Goal: Task Accomplishment & Management: Complete application form

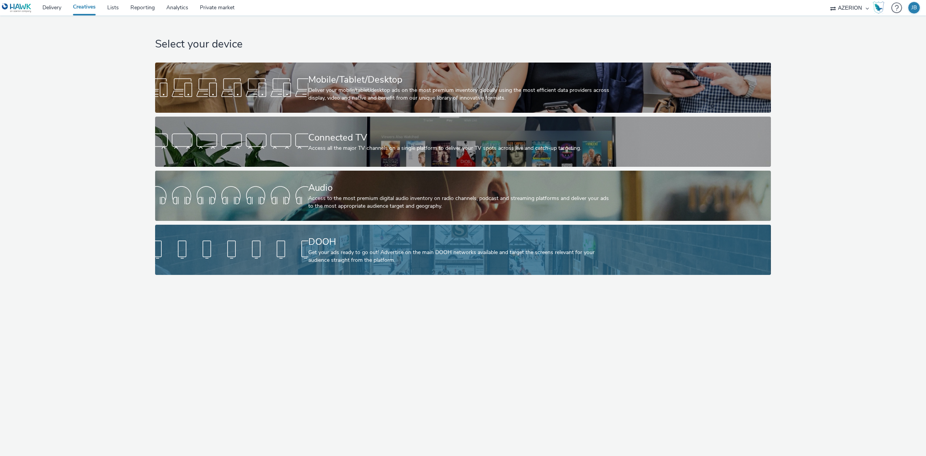
click at [386, 253] on div "Get your ads ready to go out! Advertise on the main DOOH networks available and…" at bounding box center [461, 256] width 306 height 16
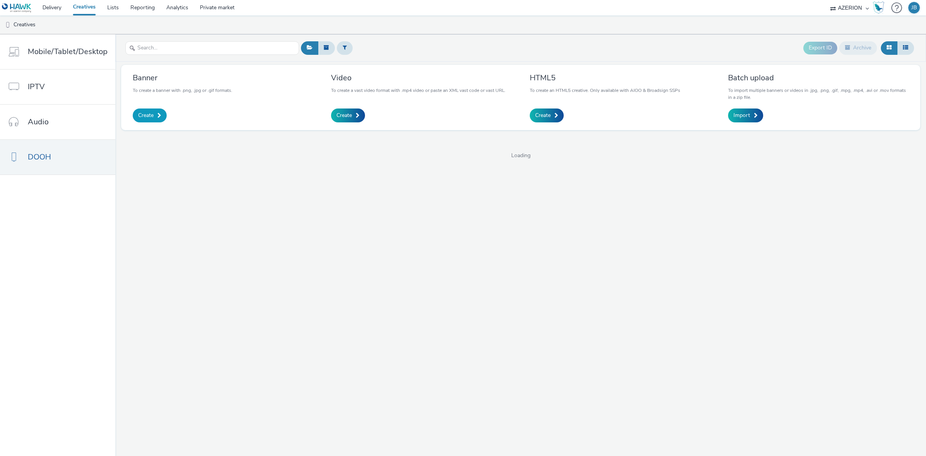
click at [149, 117] on span "Create" at bounding box center [145, 116] width 15 height 8
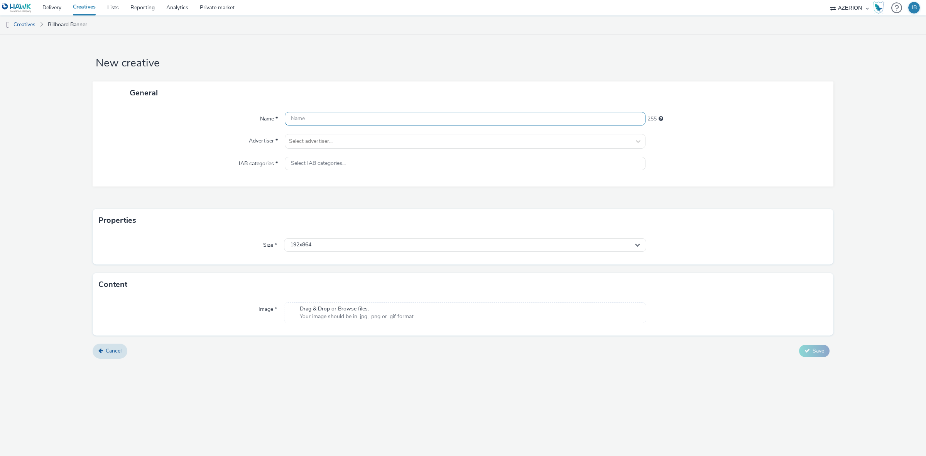
click at [319, 121] on input "text" at bounding box center [465, 119] width 361 height 14
paste input "DOOH_2505008 Geo-Marketing [GEOGRAPHIC_DATA] Azerion 1080x1920"
type input "DOOH_2505008 Geo-Marketing [GEOGRAPHIC_DATA] Azerion 1080x1920"
click at [334, 140] on div at bounding box center [458, 141] width 338 height 9
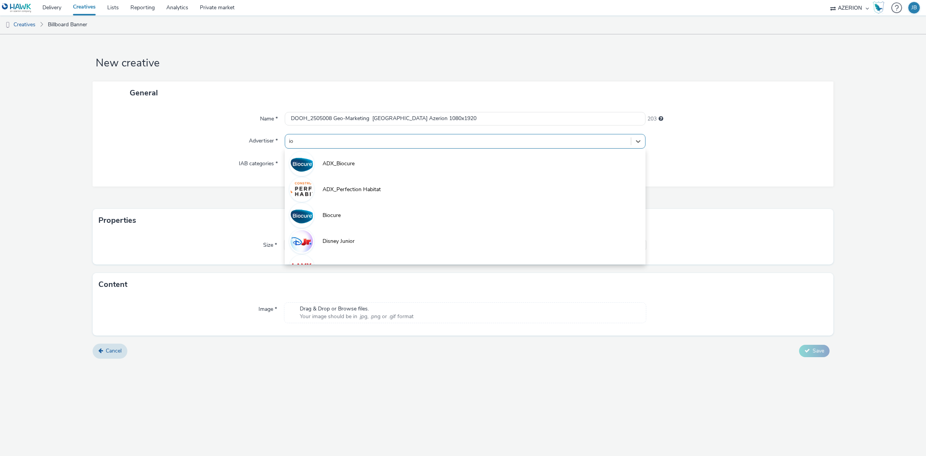
type input "i"
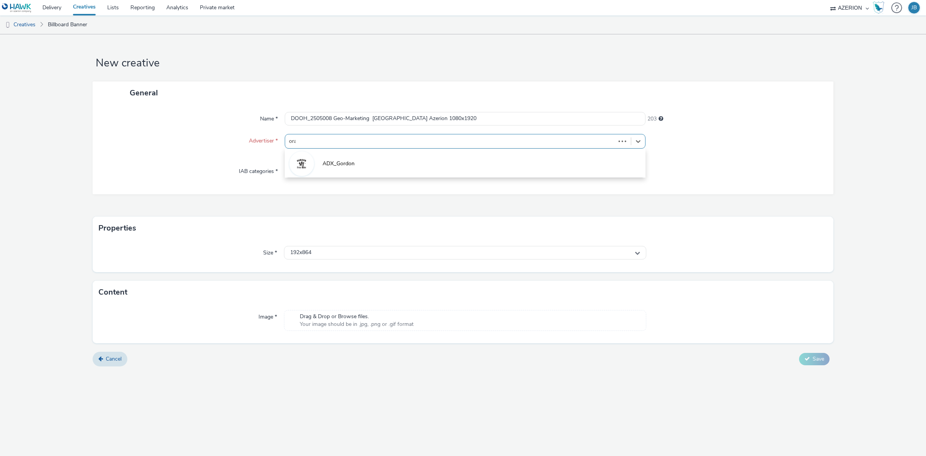
type input "oran"
click at [336, 190] on span "orange" at bounding box center [331, 190] width 17 height 8
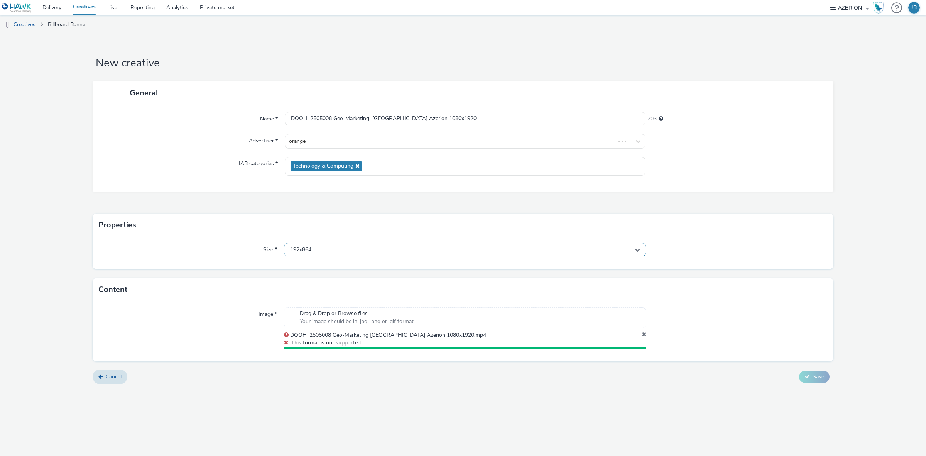
click at [355, 252] on div "192x864" at bounding box center [465, 250] width 362 height 14
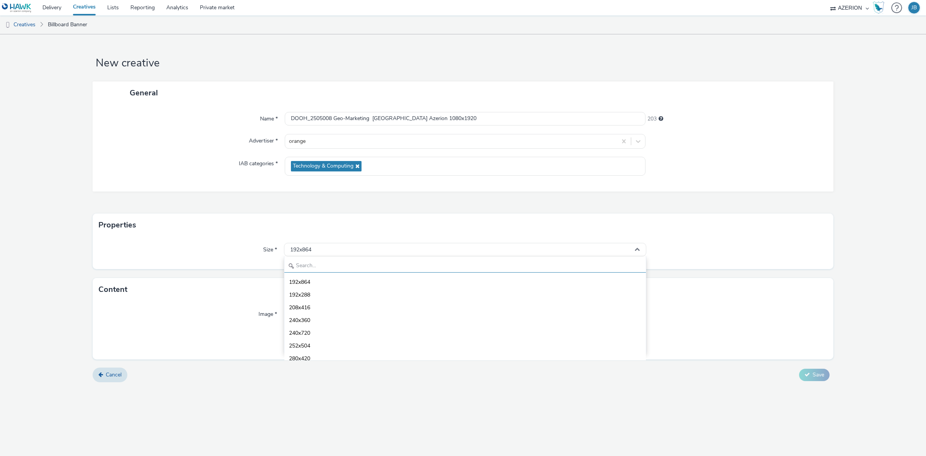
click at [342, 267] on input "text" at bounding box center [465, 266] width 362 height 14
type input "1080"
click at [359, 328] on li "1080x1920 - dooh" at bounding box center [465, 332] width 362 height 13
click at [645, 331] on icon at bounding box center [644, 335] width 4 height 8
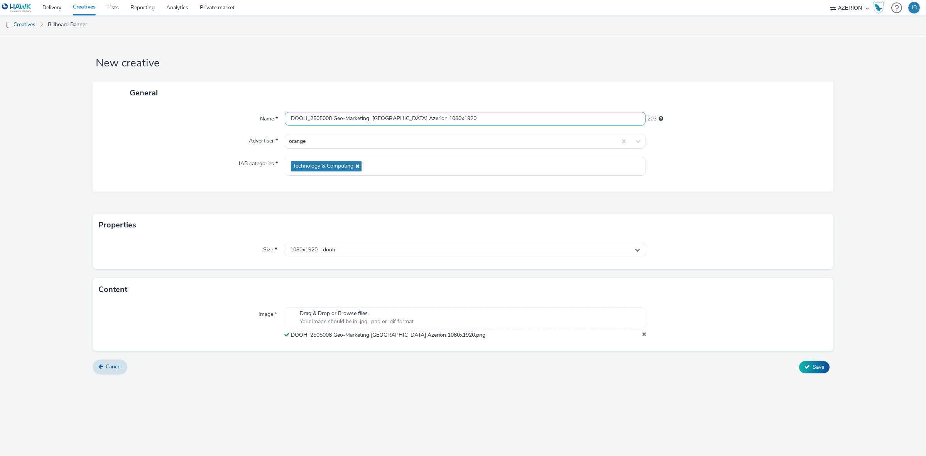
click at [463, 119] on input "DOOH_2505008 Geo-Marketing [GEOGRAPHIC_DATA] Azerion 1080x1920" at bounding box center [465, 119] width 361 height 14
type input "DOOH_2505008 Geo-Marketing [GEOGRAPHIC_DATA] Azerion 1080x1920 - banner"
click at [811, 369] on button "Save" at bounding box center [814, 367] width 30 height 12
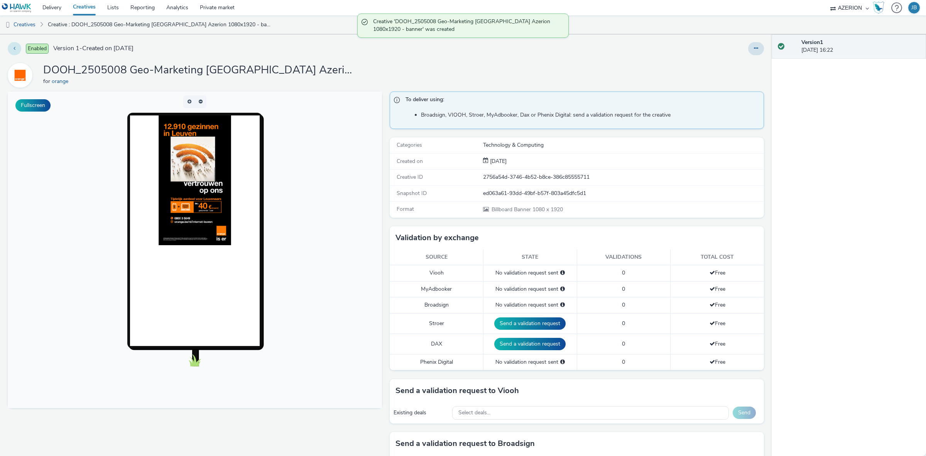
click at [12, 49] on button at bounding box center [15, 48] width 14 height 13
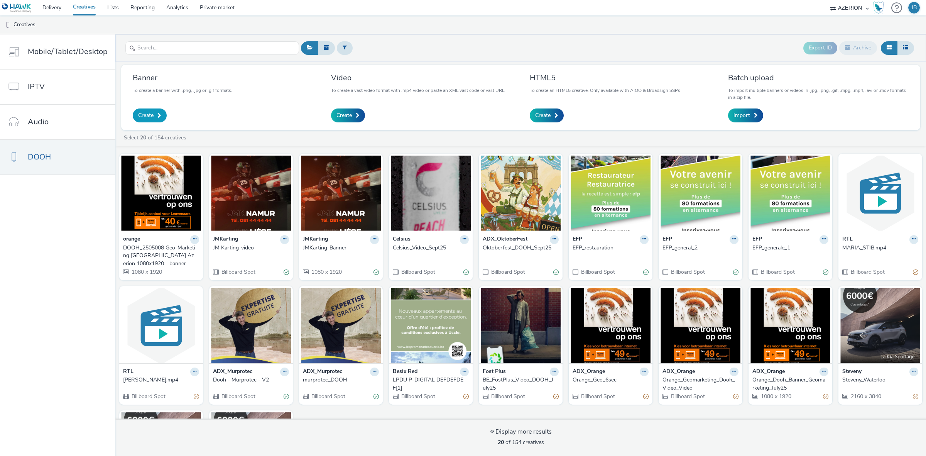
click at [143, 115] on span "Create" at bounding box center [145, 116] width 15 height 8
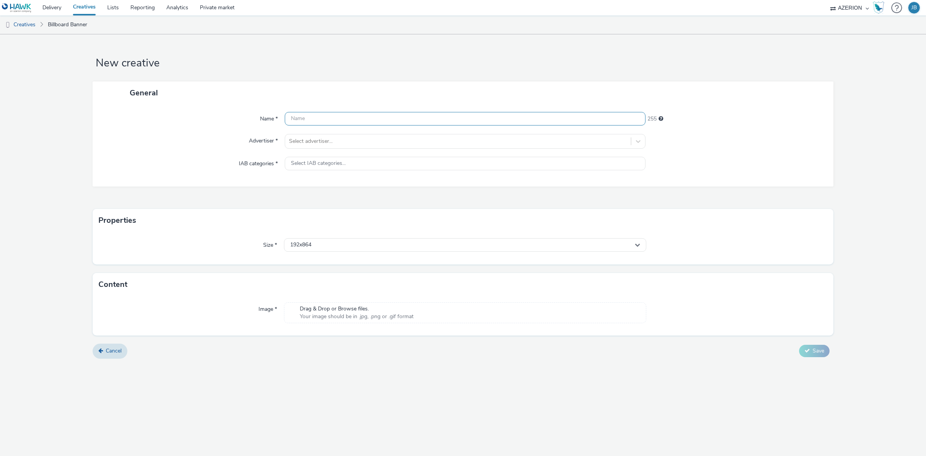
click at [323, 119] on input "text" at bounding box center [465, 119] width 361 height 14
drag, startPoint x: 329, startPoint y: 120, endPoint x: 225, endPoint y: 132, distance: 104.9
click at [225, 132] on div "Name * - banner 246 Advertiser * Select advertiser... IAB categories * Select I…" at bounding box center [463, 145] width 741 height 82
paste input "DOOH_2505008 Geo-Marketing [GEOGRAPHIC_DATA] Azerion 1920x1080"
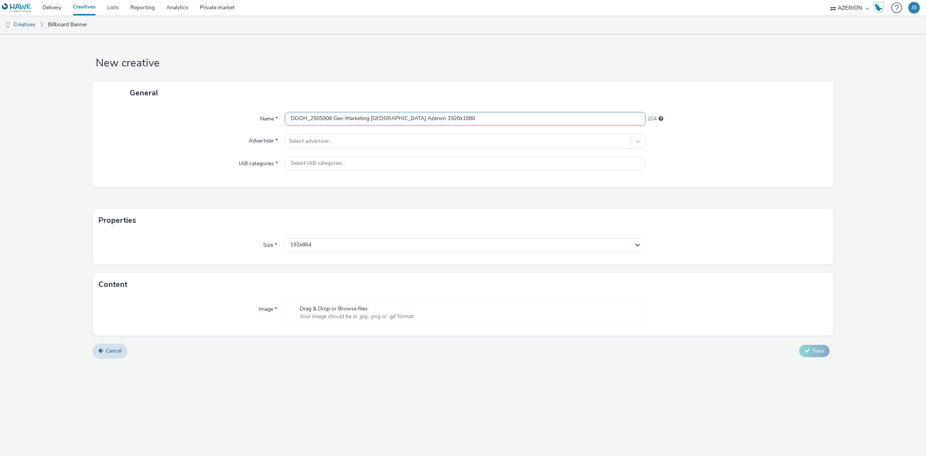
click at [461, 120] on input "DOOH_2505008 Geo-Marketing [GEOGRAPHIC_DATA] Azerion 1920x1080" at bounding box center [465, 119] width 361 height 14
type input "DOOH_2505008 Geo-Marketing [GEOGRAPHIC_DATA] Azerion 1920x1080 - banner"
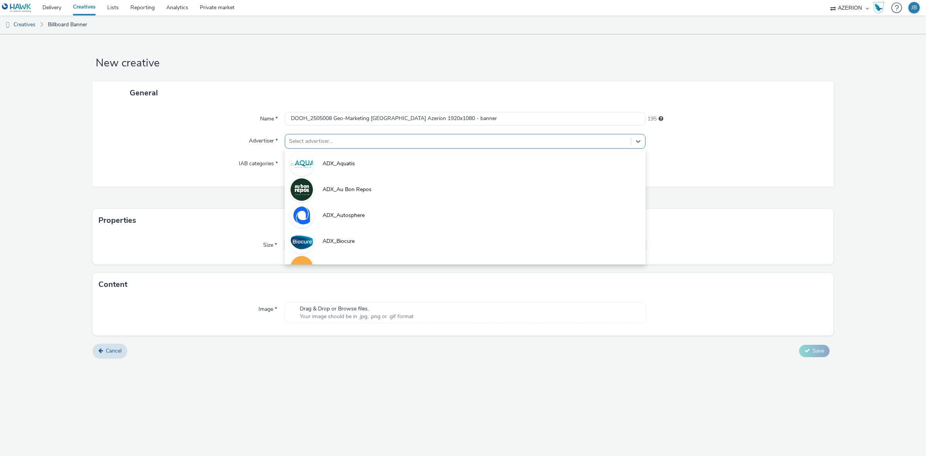
scroll to position [0, 0]
click at [327, 147] on div "Select advertiser..." at bounding box center [458, 141] width 346 height 12
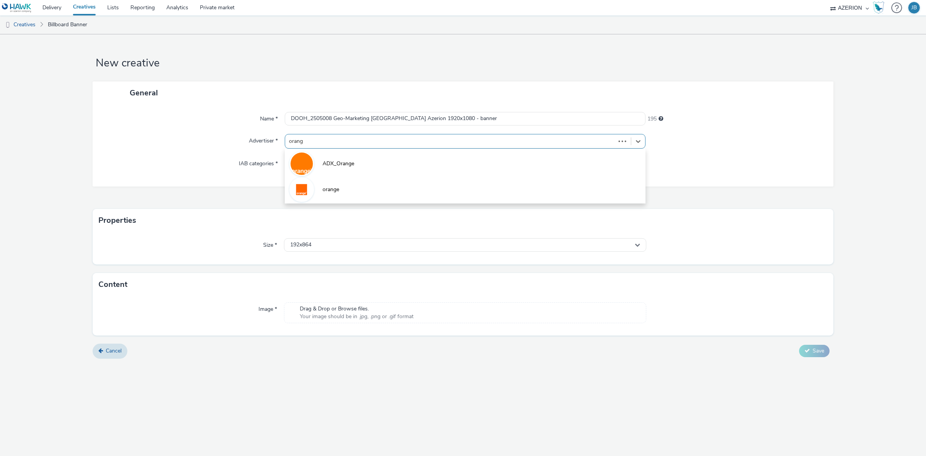
type input "orange"
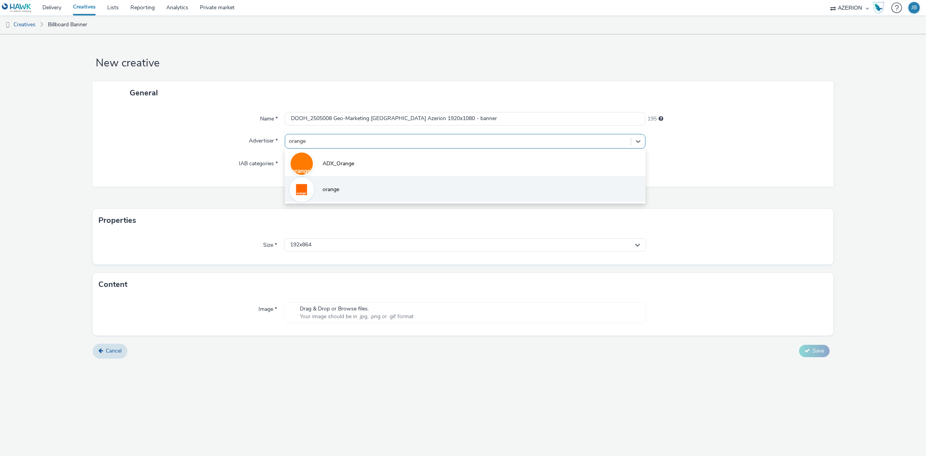
click at [340, 182] on li "orange" at bounding box center [465, 189] width 361 height 26
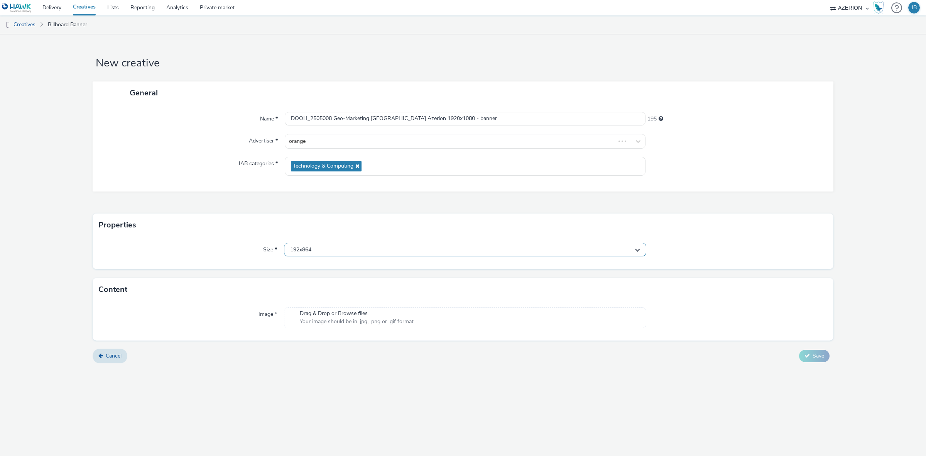
click at [329, 246] on div "192x864" at bounding box center [465, 250] width 362 height 14
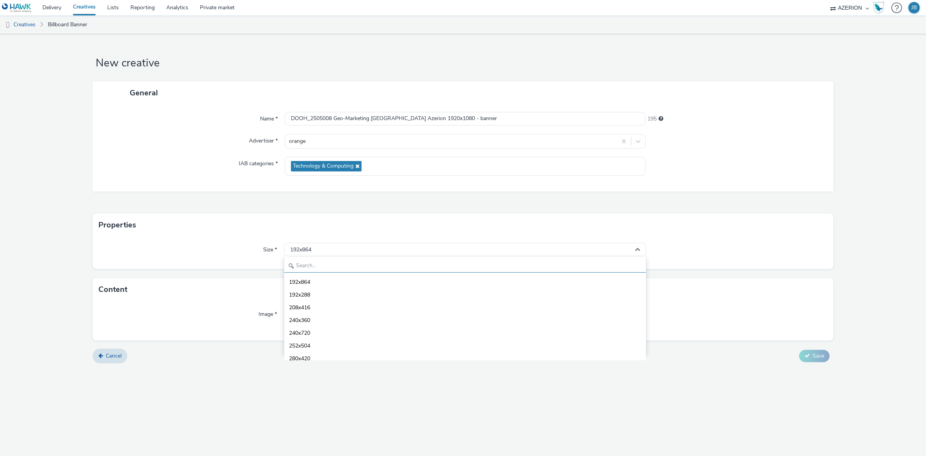
click at [337, 262] on input "text" at bounding box center [465, 266] width 362 height 14
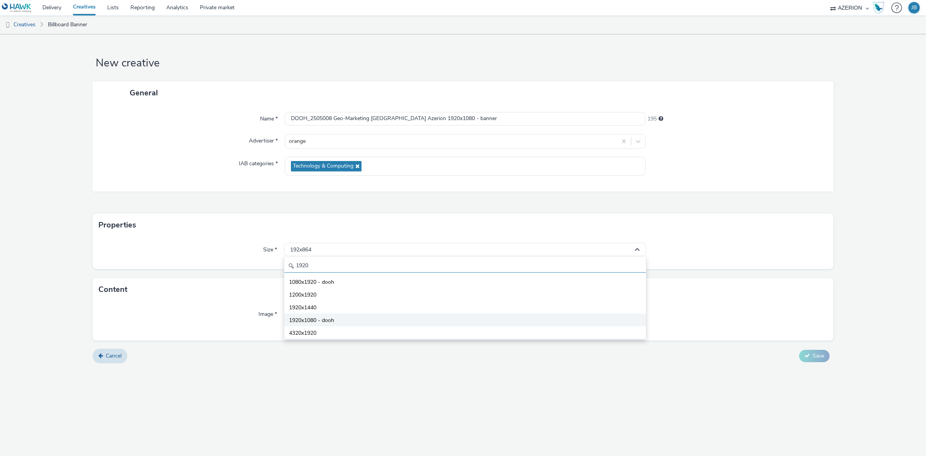
type input "1920"
click at [344, 321] on li "1920x1080 - dooh" at bounding box center [465, 319] width 362 height 13
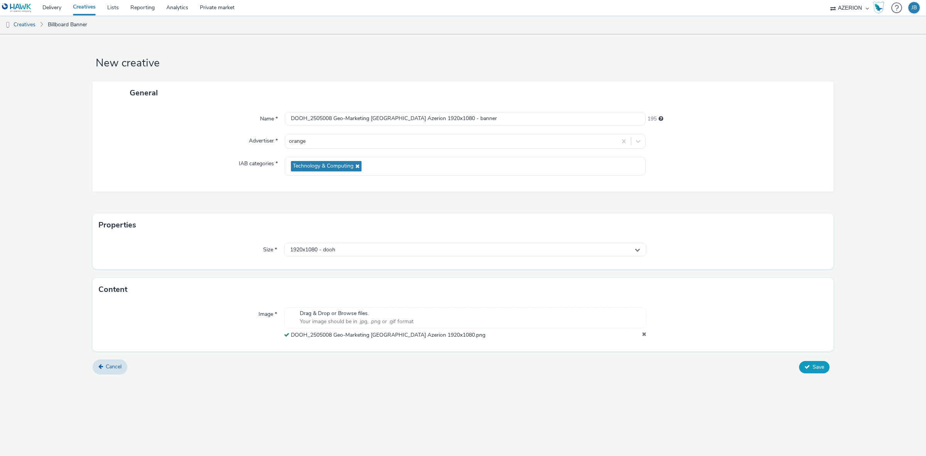
click at [819, 365] on span "Save" at bounding box center [819, 366] width 12 height 7
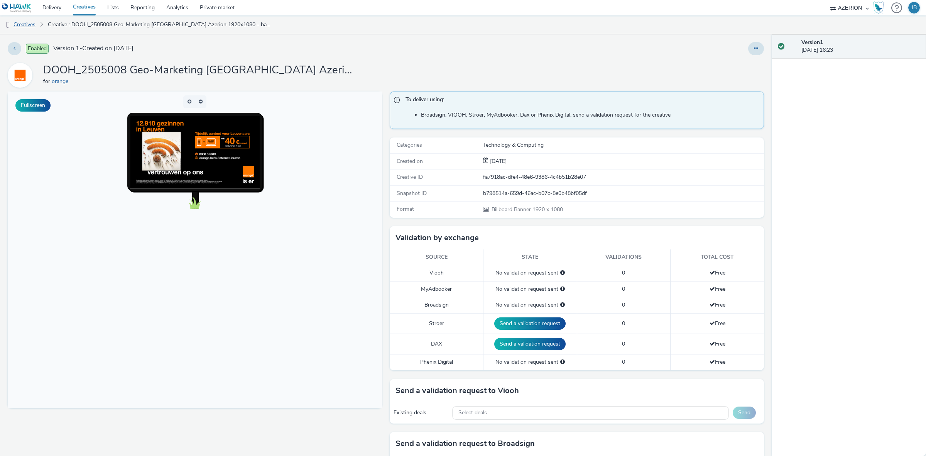
click at [29, 22] on link "Creatives" at bounding box center [19, 24] width 39 height 19
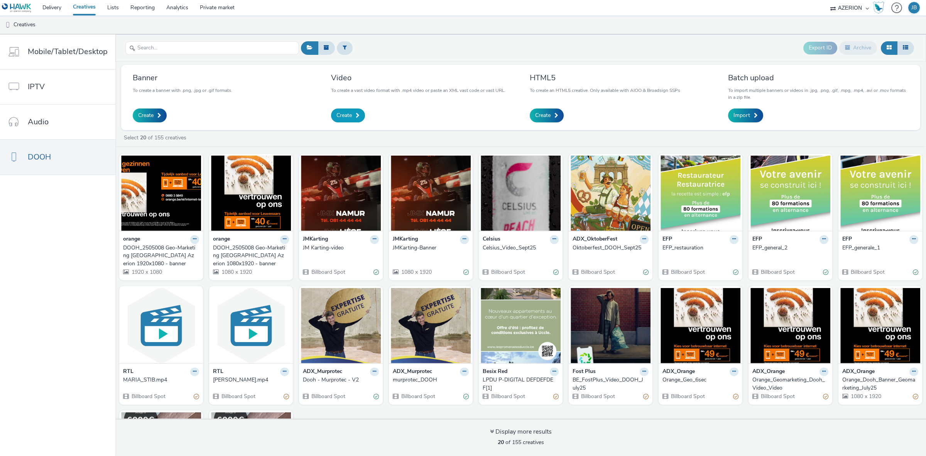
click at [346, 116] on span "Create" at bounding box center [343, 116] width 15 height 8
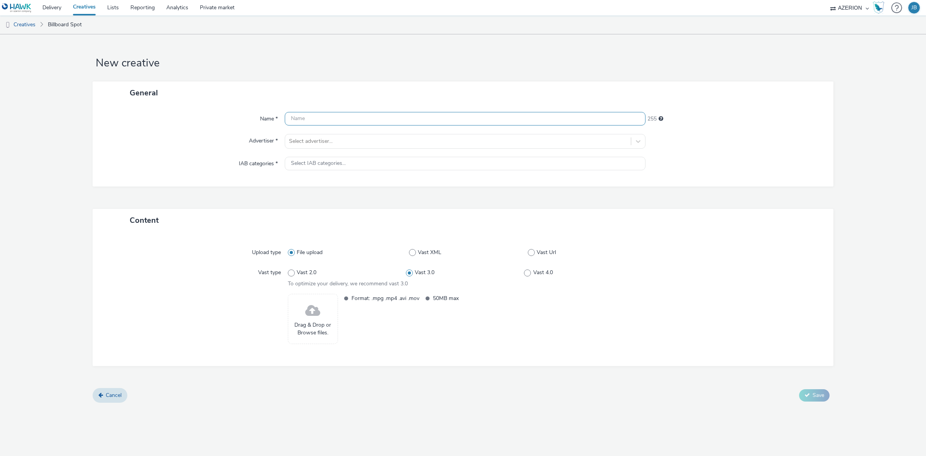
click at [346, 116] on input "text" at bounding box center [465, 119] width 361 height 14
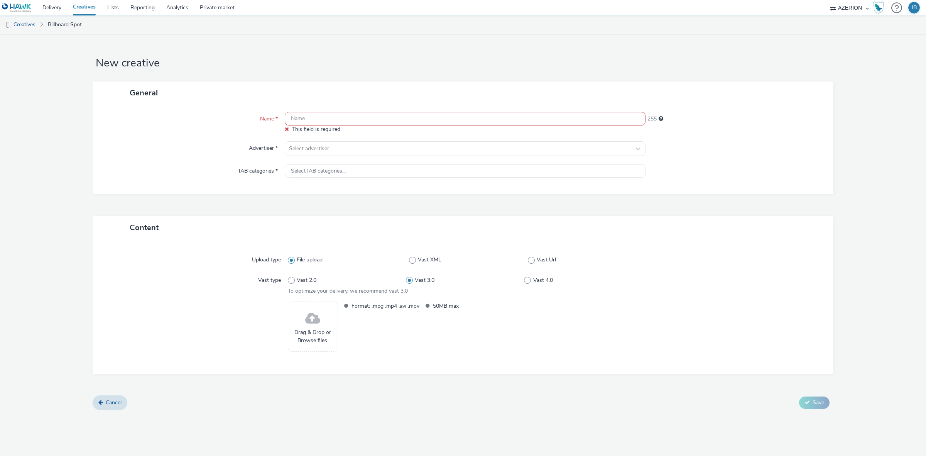
click at [352, 113] on input "text" at bounding box center [465, 119] width 361 height 14
paste input "DOOH_2505008 Geo-Marketing [GEOGRAPHIC_DATA] Azerion 1920x1080_1"
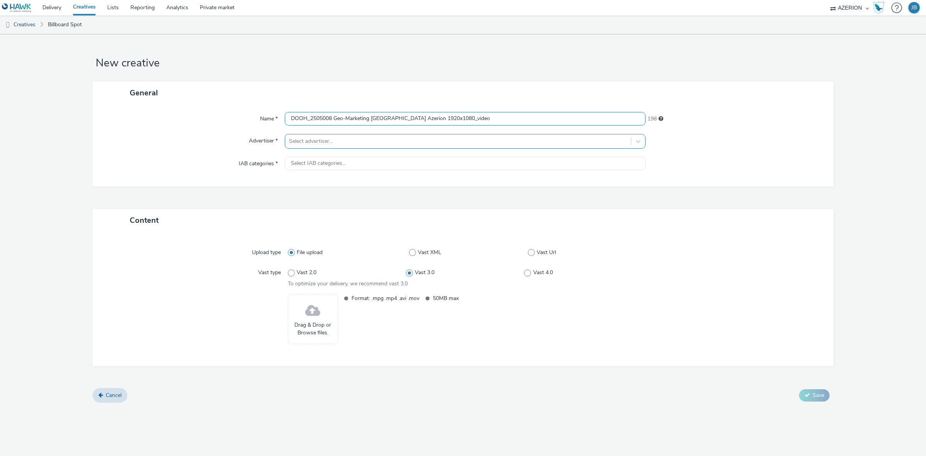
type input "DOOH_2505008 Geo-Marketing [GEOGRAPHIC_DATA] Azerion 1920x1080_video"
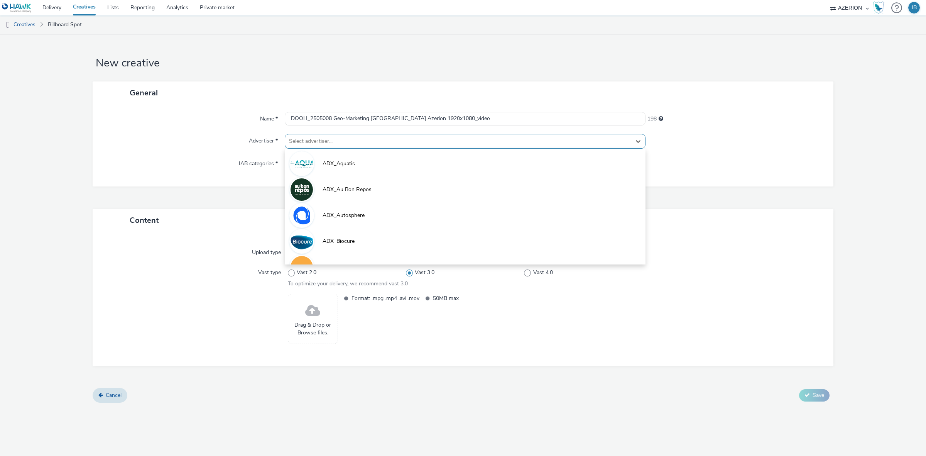
click at [356, 144] on div at bounding box center [458, 141] width 338 height 9
type input "oran"
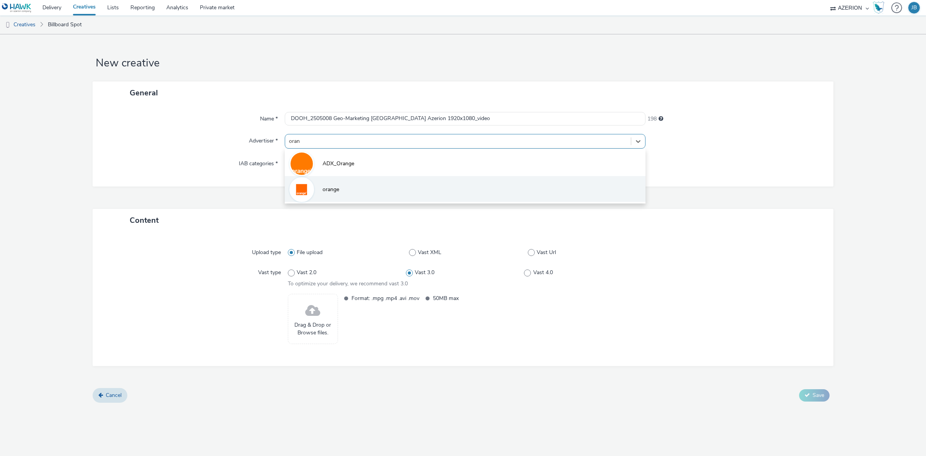
click at [346, 187] on li "orange" at bounding box center [465, 189] width 361 height 26
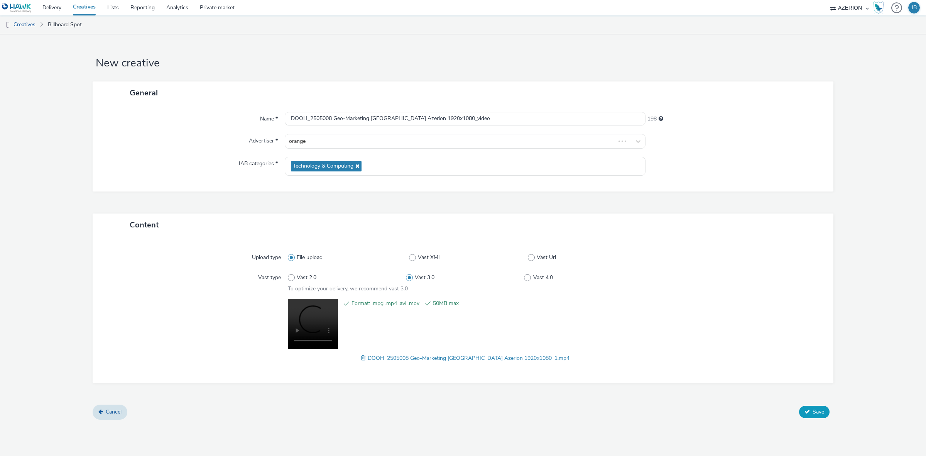
click at [817, 413] on span "Save" at bounding box center [819, 411] width 12 height 7
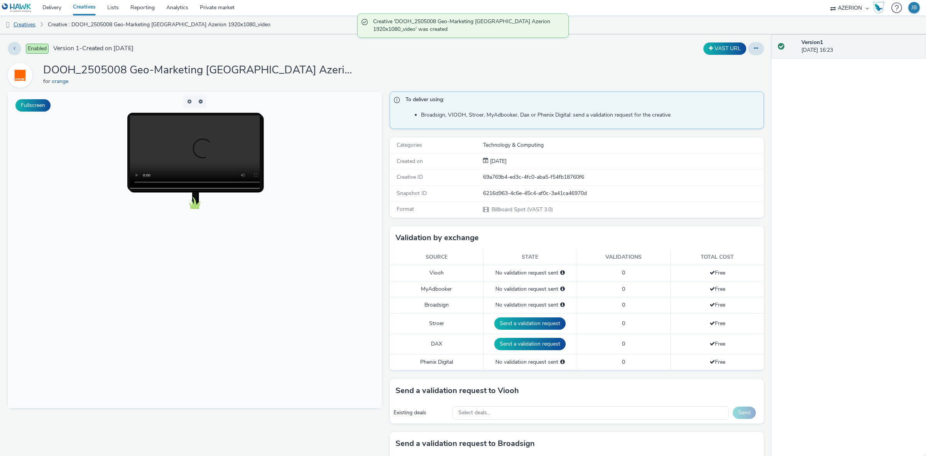
click at [34, 23] on link "Creatives" at bounding box center [19, 24] width 39 height 19
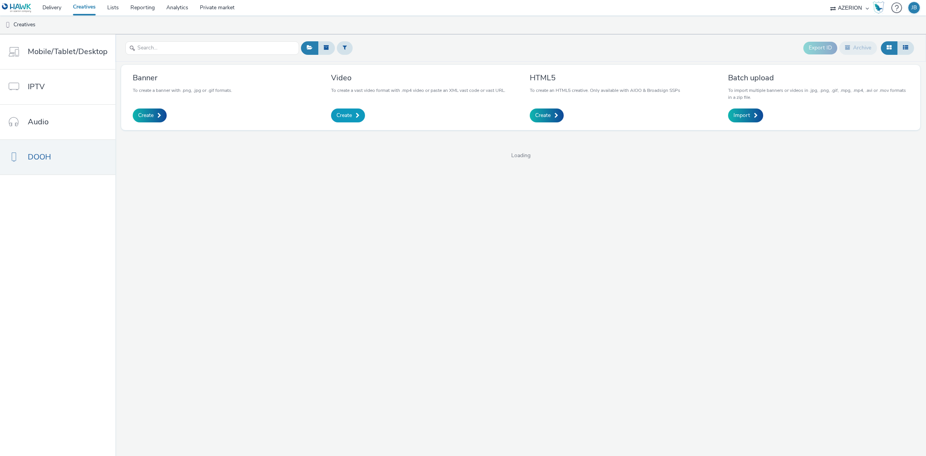
click at [341, 116] on span "Create" at bounding box center [343, 116] width 15 height 8
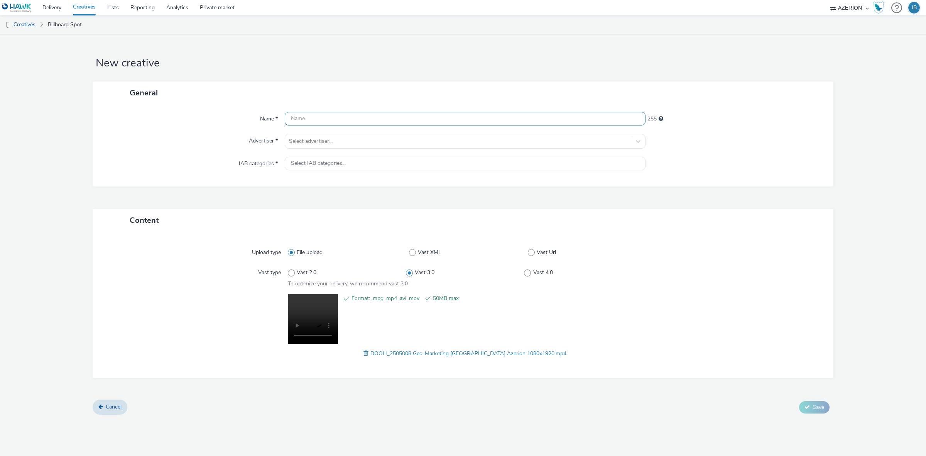
click at [335, 120] on input "text" at bounding box center [465, 119] width 361 height 14
paste input "DOOH_2505008 Geo-Marketing [GEOGRAPHIC_DATA] Azerion 1080x1920"
type input "DOOH_2505008 Geo-Marketing [GEOGRAPHIC_DATA] Azerion 1080x1920-video"
click at [345, 141] on div at bounding box center [458, 141] width 338 height 9
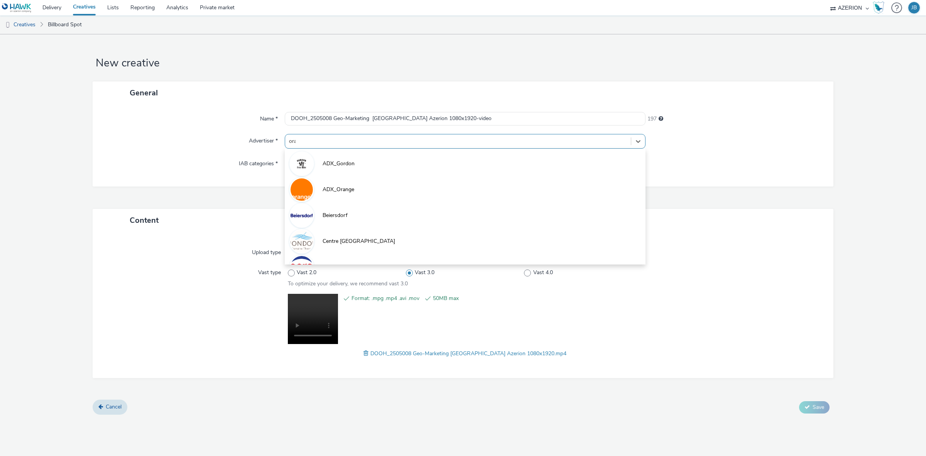
type input "oran"
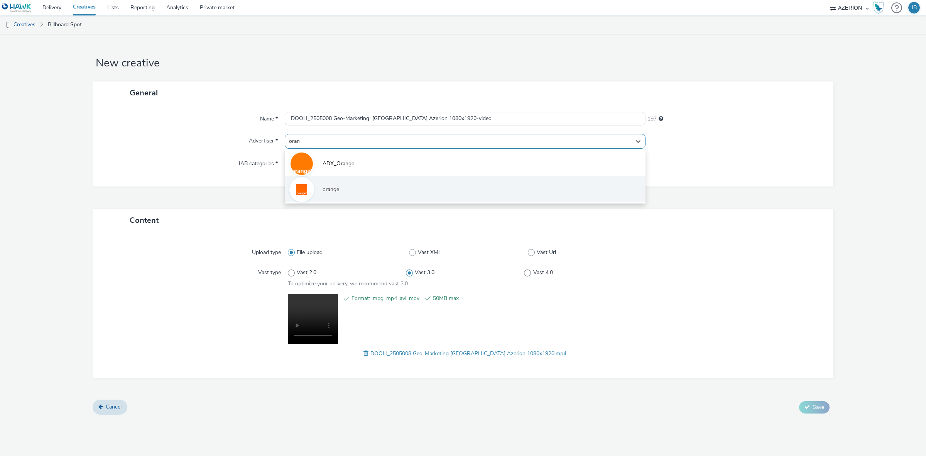
click at [351, 185] on li "orange" at bounding box center [465, 189] width 361 height 26
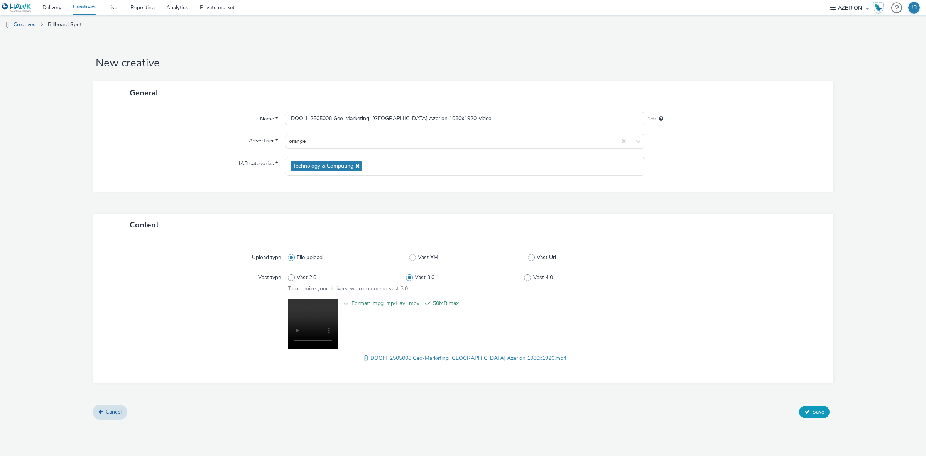
click at [814, 410] on span "Save" at bounding box center [819, 411] width 12 height 7
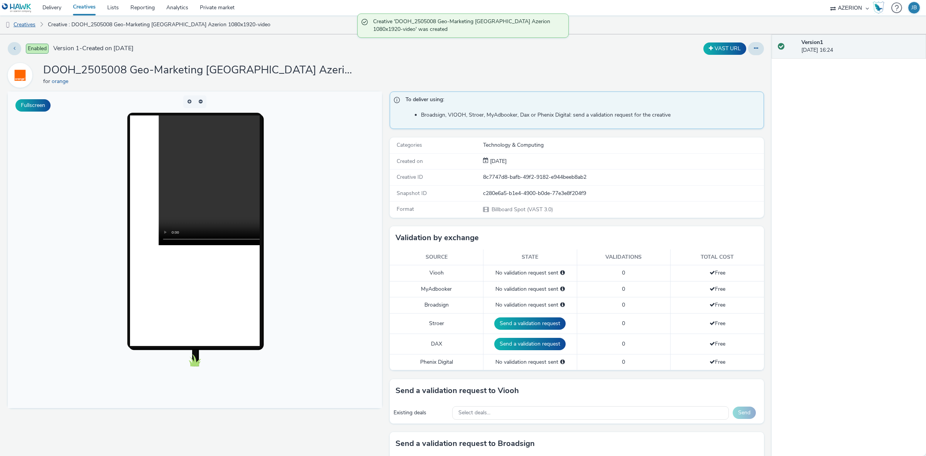
click at [30, 23] on link "Creatives" at bounding box center [19, 24] width 39 height 19
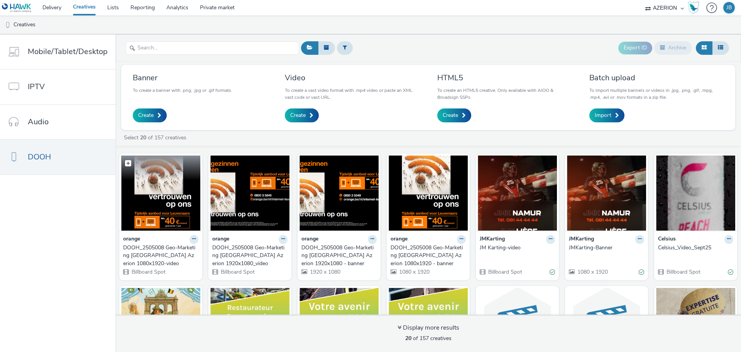
click at [165, 190] on img at bounding box center [160, 192] width 79 height 75
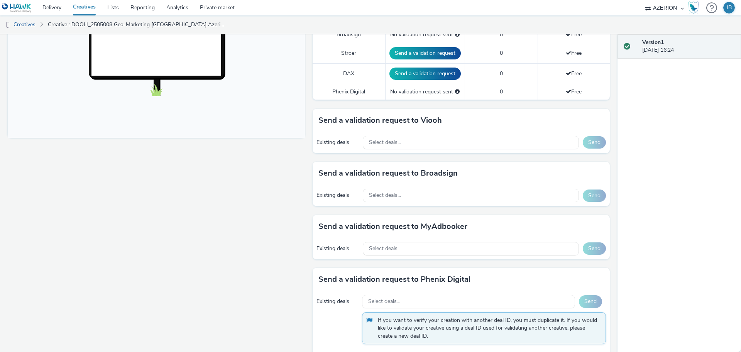
scroll to position [289, 0]
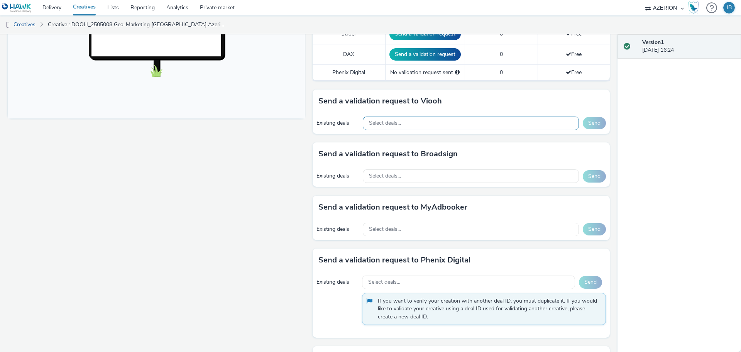
click at [444, 124] on div "Select deals..." at bounding box center [471, 124] width 216 height 14
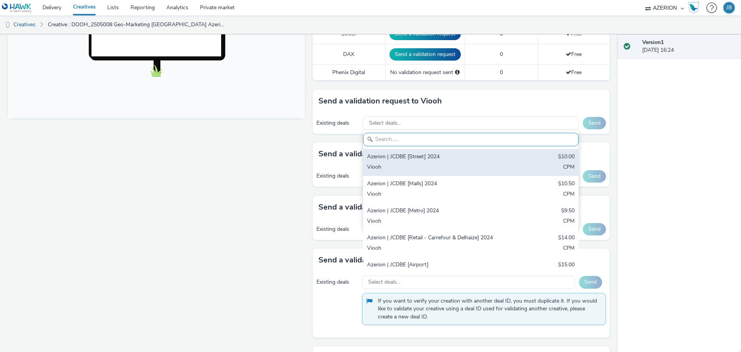
click at [446, 160] on div "Azerion | JCDBE [Street] 2024" at bounding box center [435, 157] width 137 height 9
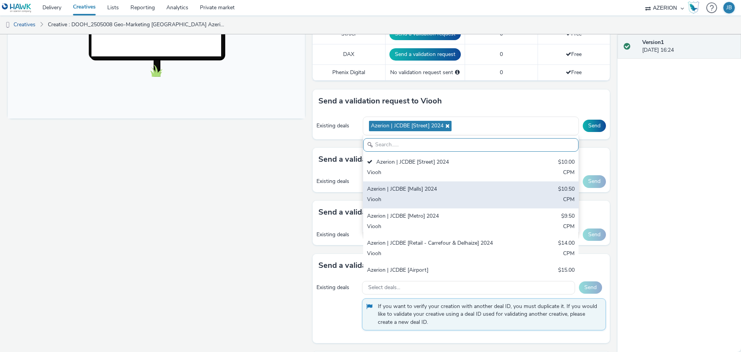
click at [438, 203] on div "Viooh" at bounding box center [435, 200] width 137 height 9
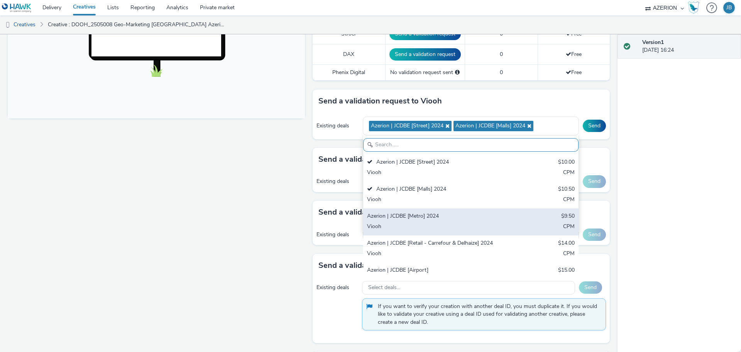
click at [444, 220] on div "Azerion | JCDBE [Metro] 2024" at bounding box center [435, 216] width 137 height 9
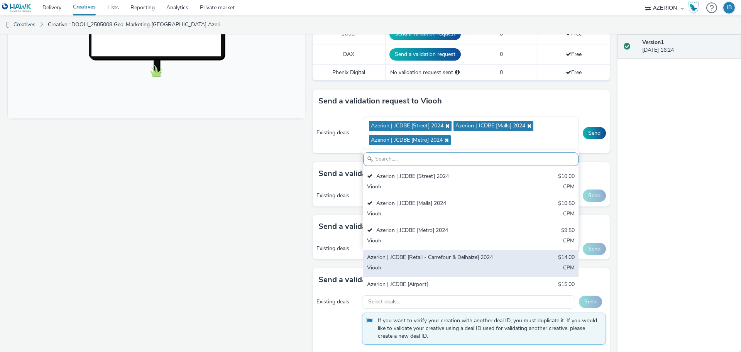
click at [457, 261] on div "Azerion | JCDBE [Retail - Carrefour & Delhaize] 2024" at bounding box center [435, 257] width 137 height 9
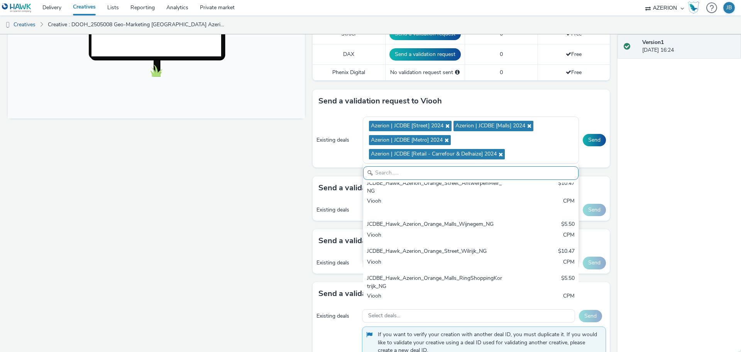
scroll to position [245, 0]
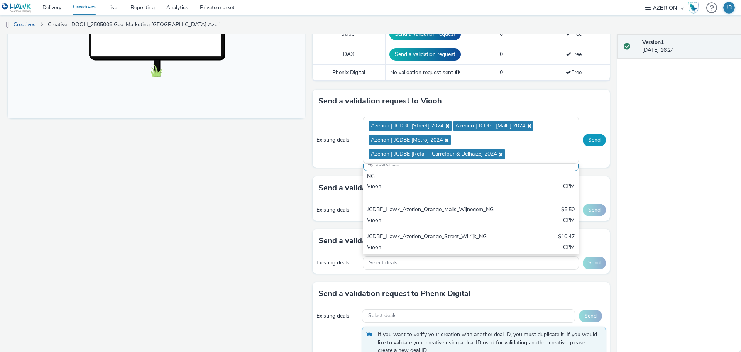
click at [587, 137] on button "Send" at bounding box center [594, 140] width 23 height 12
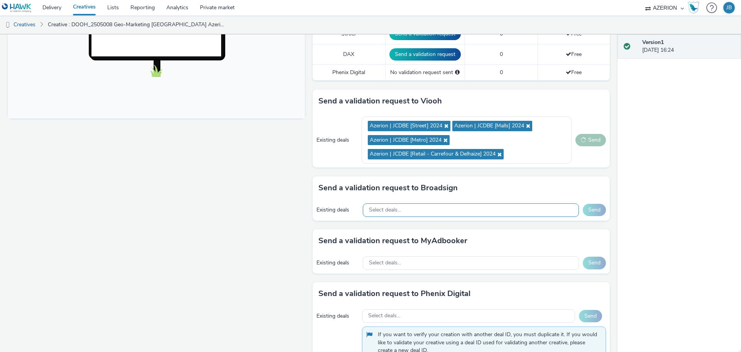
click at [454, 210] on div "Select deals..." at bounding box center [471, 210] width 216 height 14
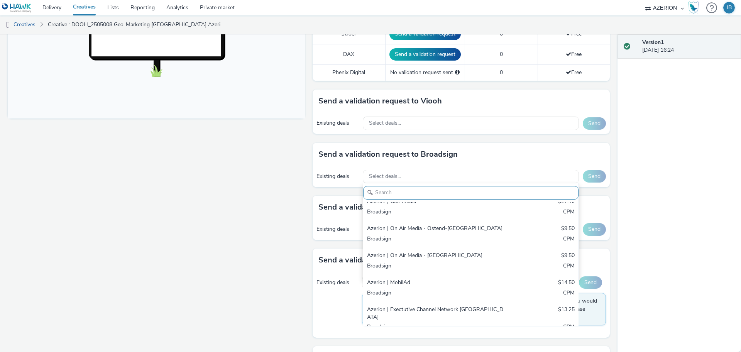
scroll to position [289, 0]
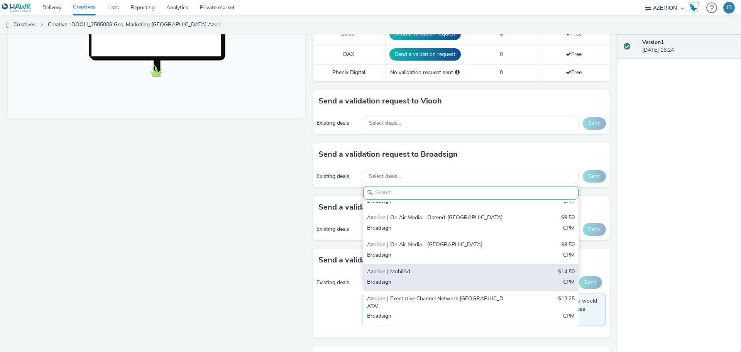
click at [442, 274] on div "Azerion | MobilAd" at bounding box center [435, 272] width 137 height 9
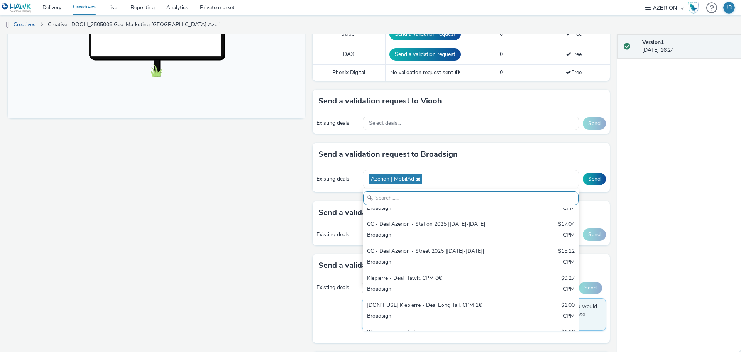
scroll to position [607, 0]
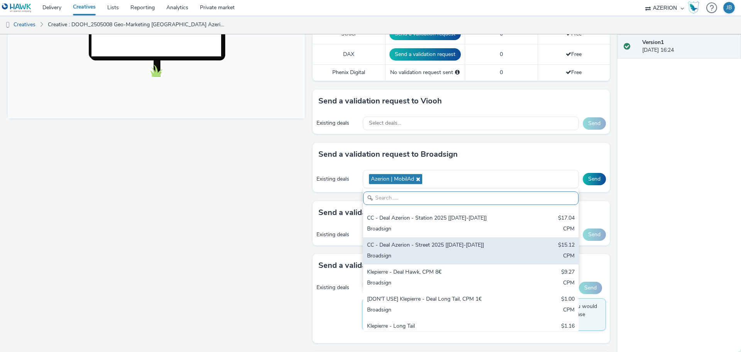
click at [457, 252] on div "Broadsign" at bounding box center [435, 256] width 137 height 9
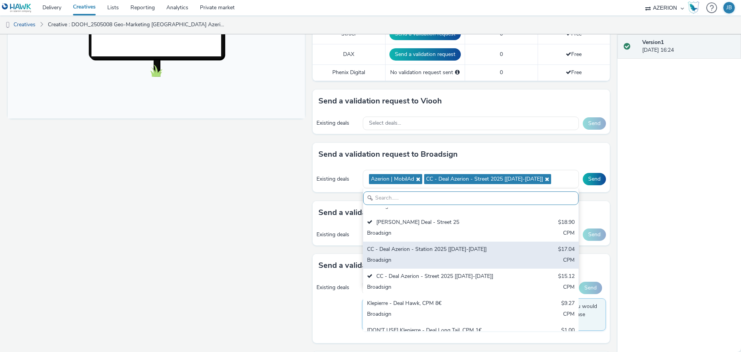
scroll to position [559, 0]
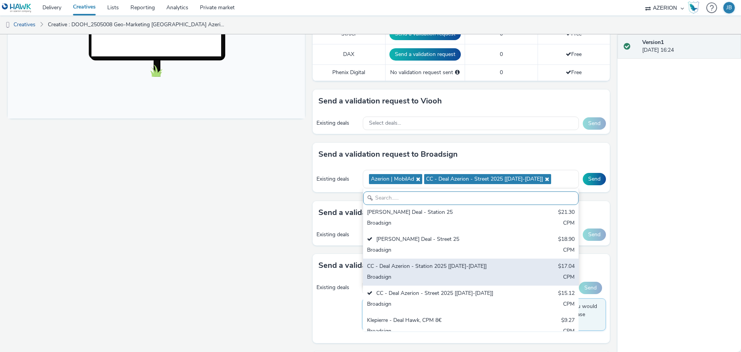
click at [458, 262] on div "CC - Deal Azerion - Station 2025 [[DATE]-[DATE]]" at bounding box center [435, 266] width 137 height 9
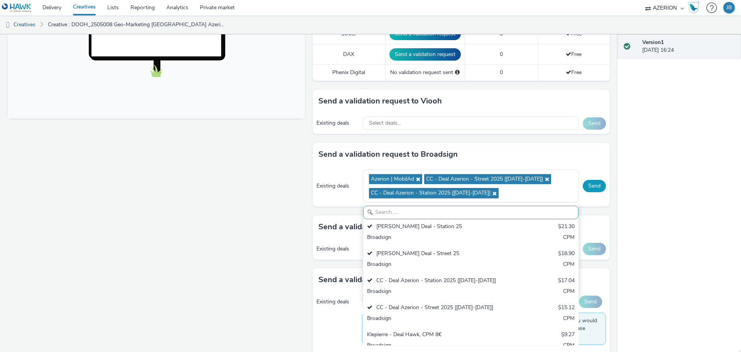
click at [584, 190] on button "Send" at bounding box center [594, 186] width 23 height 12
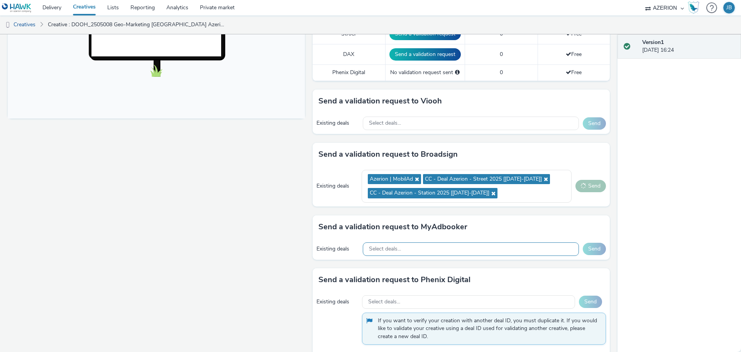
click at [502, 248] on div "Select deals..." at bounding box center [471, 249] width 216 height 14
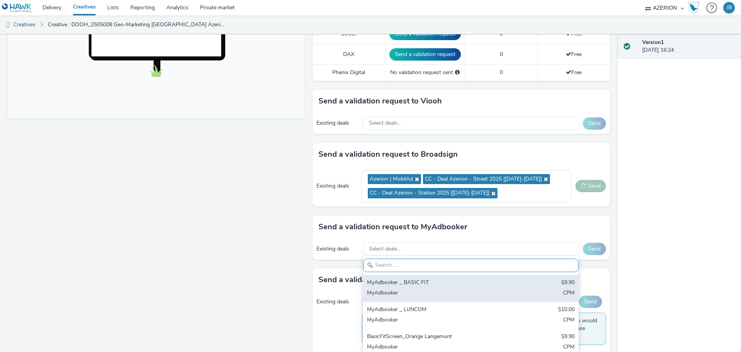
click at [484, 285] on div "MyAdbooker _ BASIC FIT" at bounding box center [435, 283] width 137 height 9
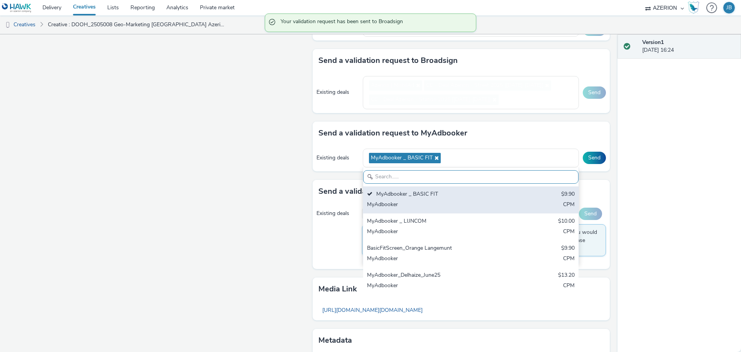
scroll to position [386, 0]
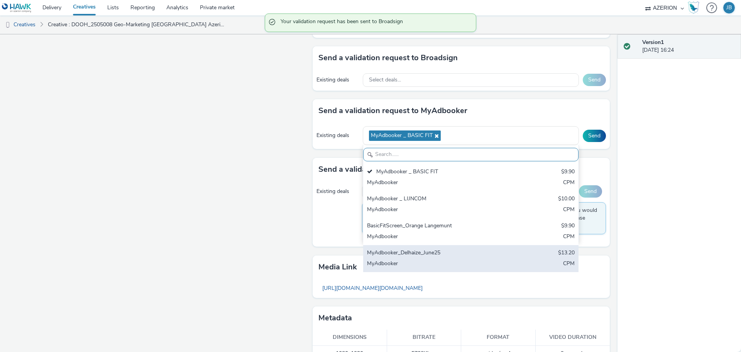
click at [463, 258] on div "MyAdbooker_Delhaize_June25 $13.20 MyAdbooker CPM" at bounding box center [470, 258] width 215 height 27
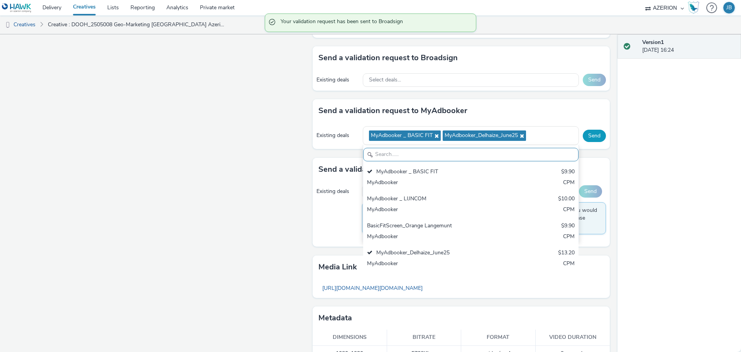
click at [585, 134] on button "Send" at bounding box center [594, 136] width 23 height 12
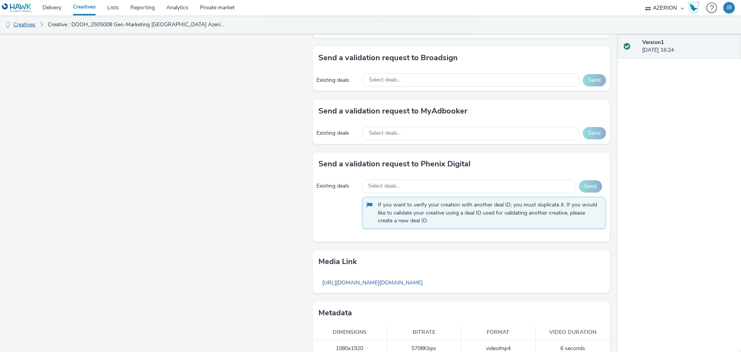
click at [34, 26] on link "Creatives" at bounding box center [19, 24] width 39 height 19
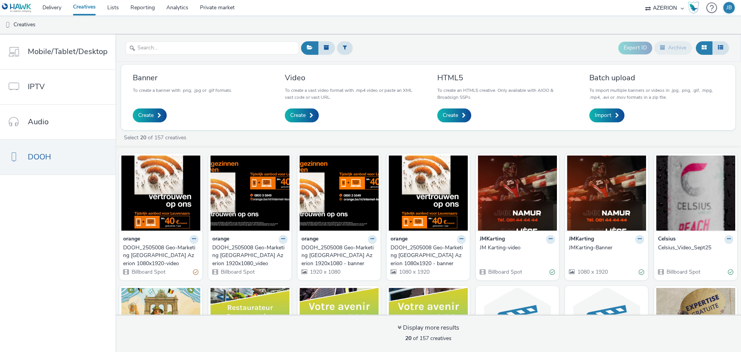
click at [161, 248] on div "DOOH_2505008 Geo-Marketing [GEOGRAPHIC_DATA] Azerion 1080x1920-video" at bounding box center [159, 256] width 72 height 24
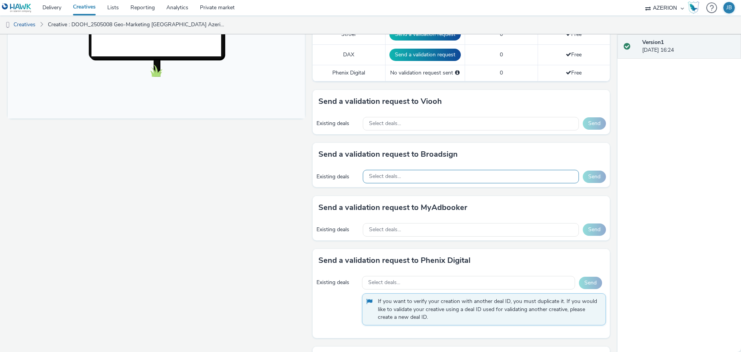
click at [411, 176] on div "Select deals..." at bounding box center [471, 177] width 216 height 14
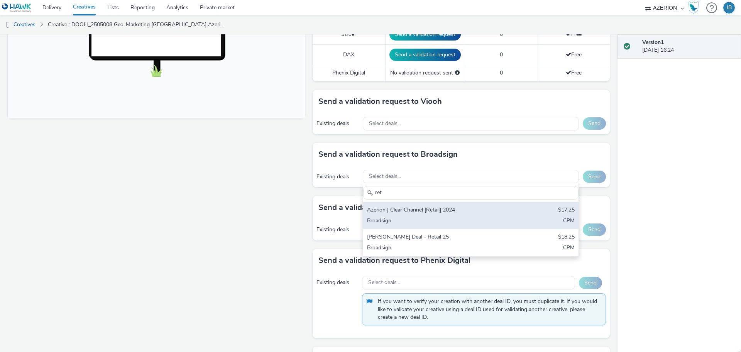
type input "ret"
click at [437, 221] on div "Broadsign" at bounding box center [435, 221] width 137 height 9
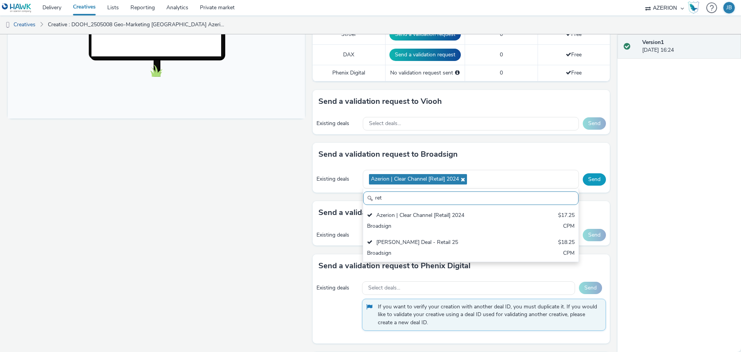
click at [595, 184] on button "Send" at bounding box center [594, 179] width 23 height 12
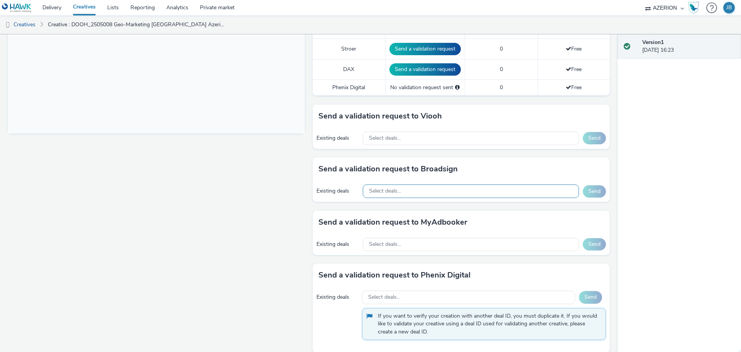
scroll to position [289, 0]
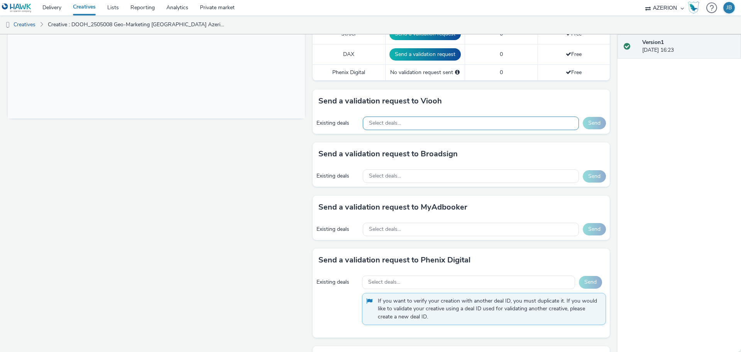
click at [434, 128] on div "Select deals..." at bounding box center [471, 124] width 216 height 14
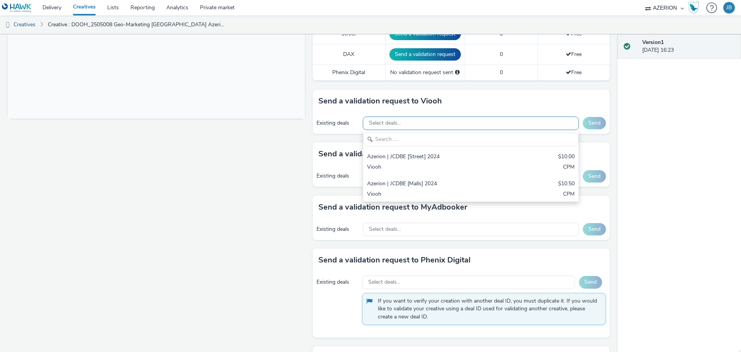
scroll to position [0, 0]
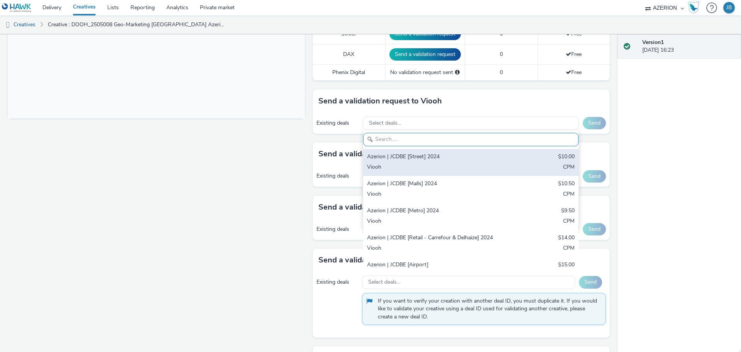
click at [457, 167] on div "Viooh" at bounding box center [435, 167] width 137 height 9
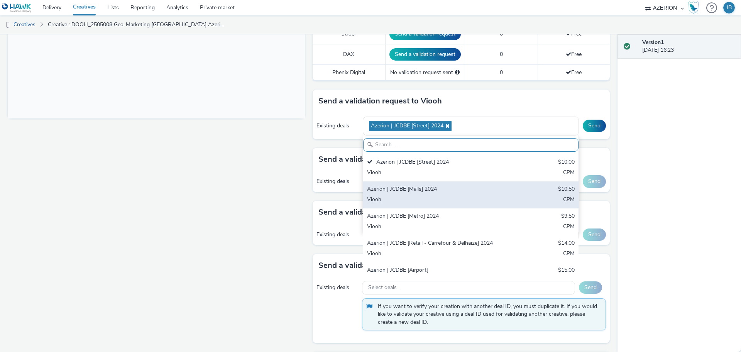
click at [451, 194] on div "Azerion | JCDBE [Malls] 2024 $10.50 Viooh CPM" at bounding box center [470, 194] width 215 height 27
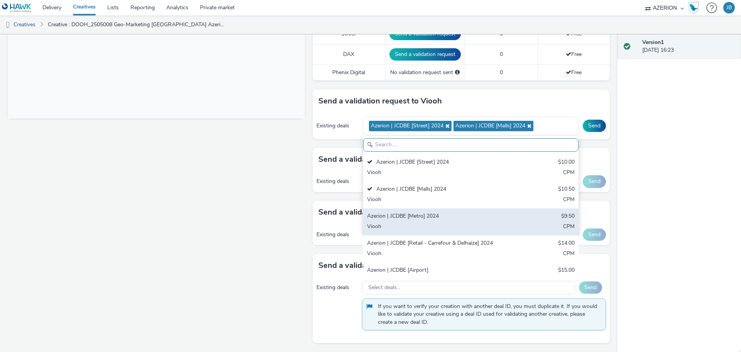
click at [444, 221] on div "Azerion | JCDBE [Metro] 2024" at bounding box center [435, 216] width 137 height 9
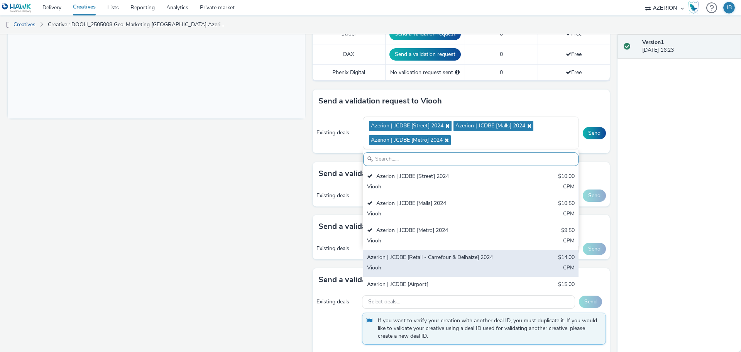
click at [446, 265] on div "Viooh" at bounding box center [435, 268] width 137 height 9
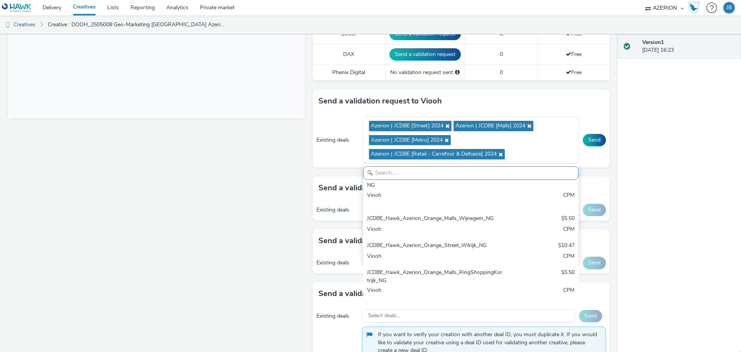
scroll to position [245, 0]
click at [588, 139] on button "Send" at bounding box center [594, 140] width 23 height 12
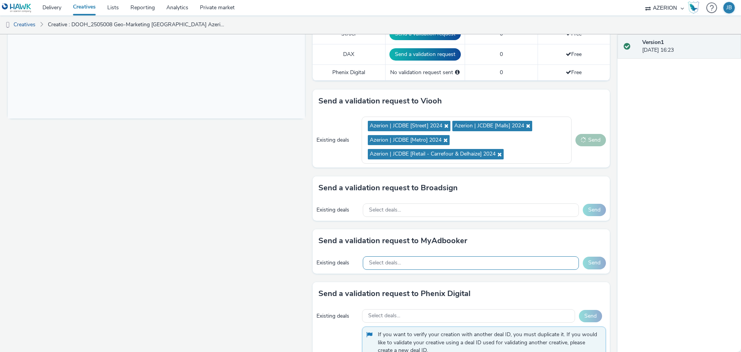
click at [460, 261] on div "Select deals..." at bounding box center [471, 263] width 216 height 14
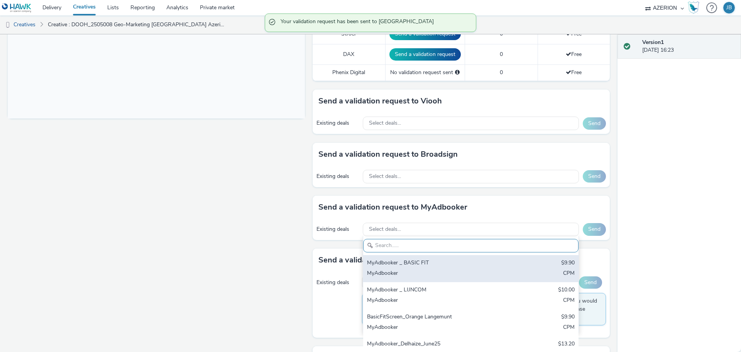
click at [430, 273] on div "MyAdbooker" at bounding box center [435, 273] width 137 height 9
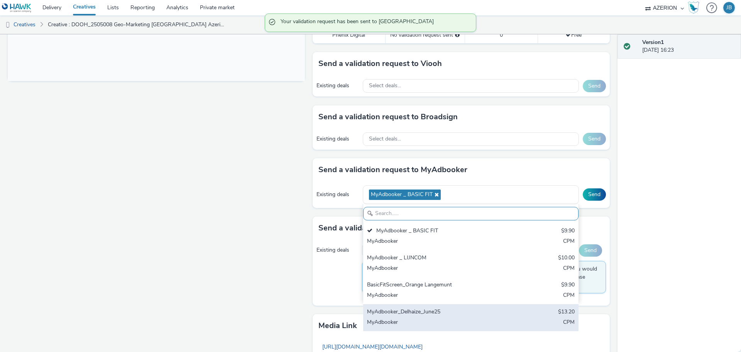
scroll to position [338, 0]
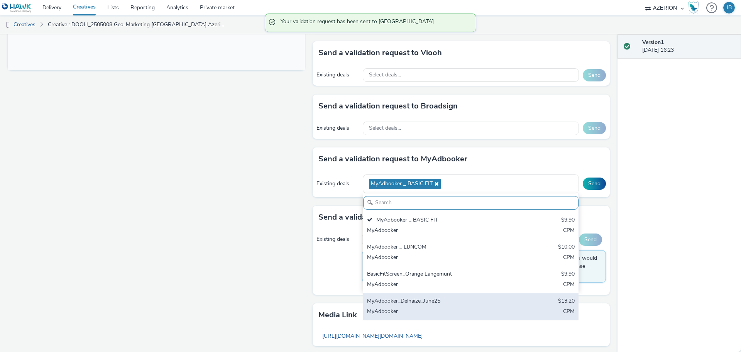
drag, startPoint x: 449, startPoint y: 298, endPoint x: 454, endPoint y: 298, distance: 4.6
click at [449, 298] on div "MyAdbooker_Delhaize_June25" at bounding box center [435, 301] width 137 height 9
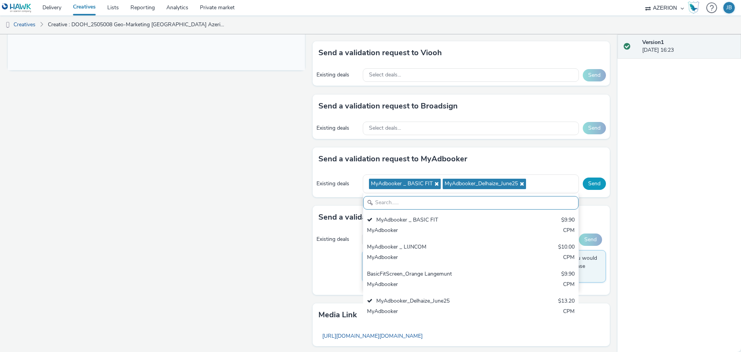
click at [587, 187] on button "Send" at bounding box center [594, 183] width 23 height 12
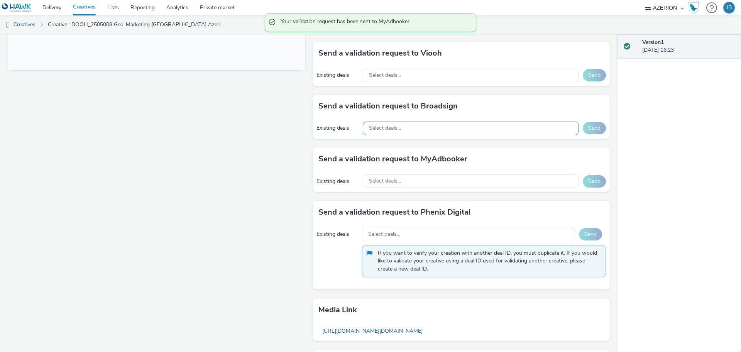
click at [417, 128] on div "Select deals..." at bounding box center [471, 129] width 216 height 14
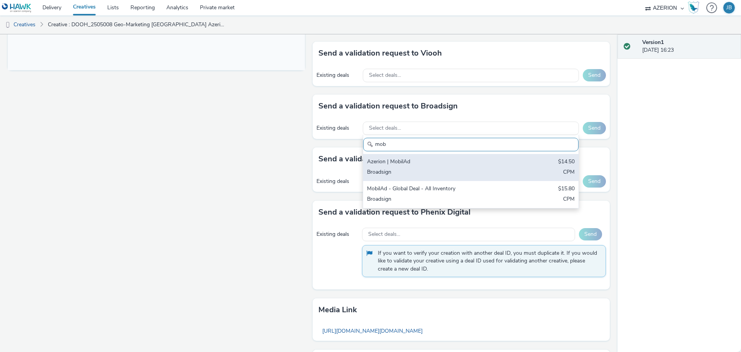
click at [416, 162] on div "Azerion | MobilAd" at bounding box center [435, 162] width 137 height 9
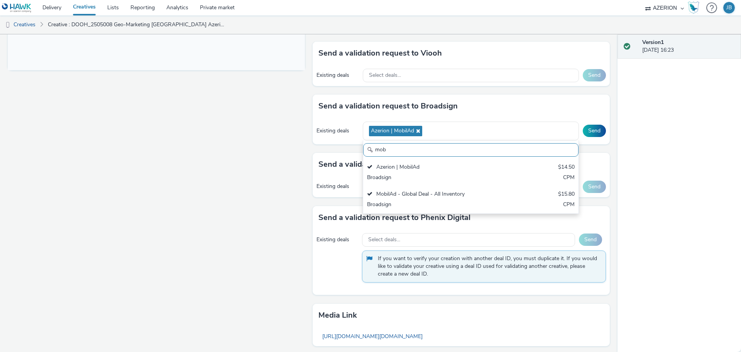
click at [432, 150] on input "mob" at bounding box center [470, 150] width 215 height 14
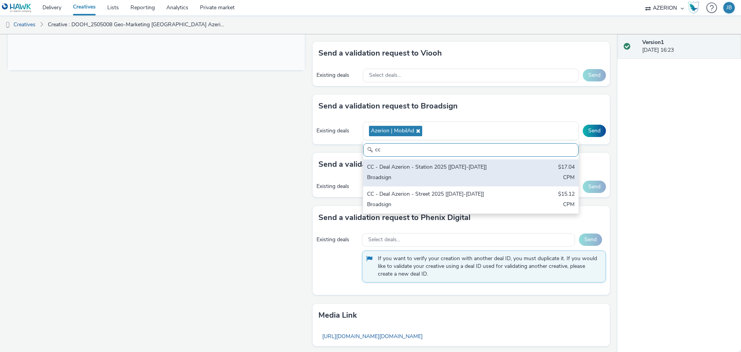
type input "cc"
click at [428, 180] on div "Broadsign" at bounding box center [435, 178] width 137 height 9
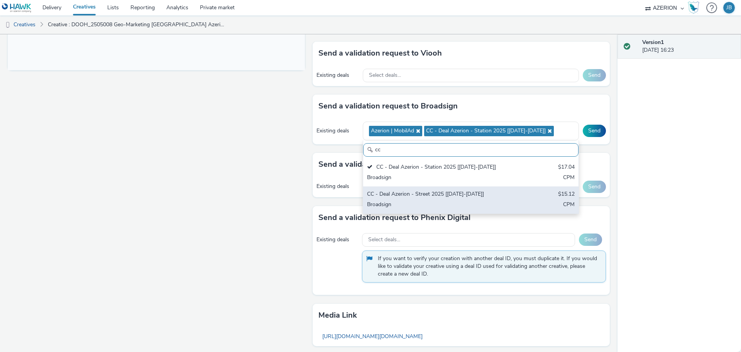
click at [430, 197] on div "CC - Deal Azerion - Street 2025 [[DATE]-[DATE]]" at bounding box center [435, 194] width 137 height 9
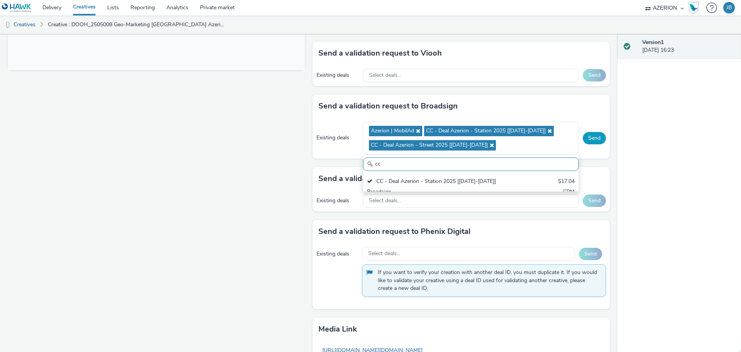
scroll to position [0, 0]
click at [586, 139] on button "Send" at bounding box center [594, 138] width 23 height 12
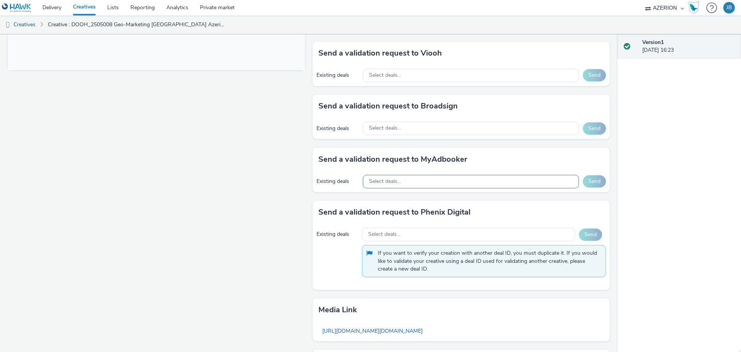
click at [468, 183] on div "Select deals..." at bounding box center [471, 182] width 216 height 14
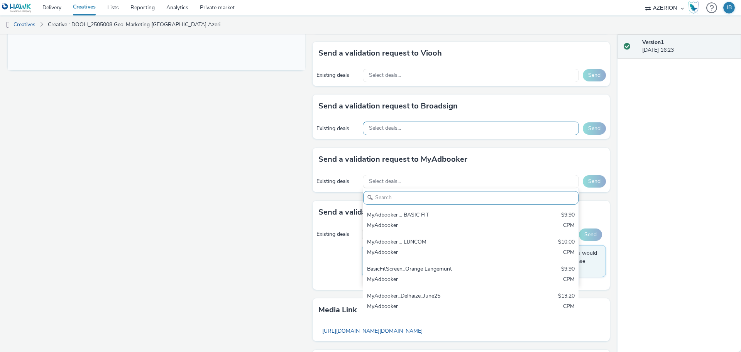
click at [458, 131] on div "Select deals..." at bounding box center [471, 129] width 216 height 14
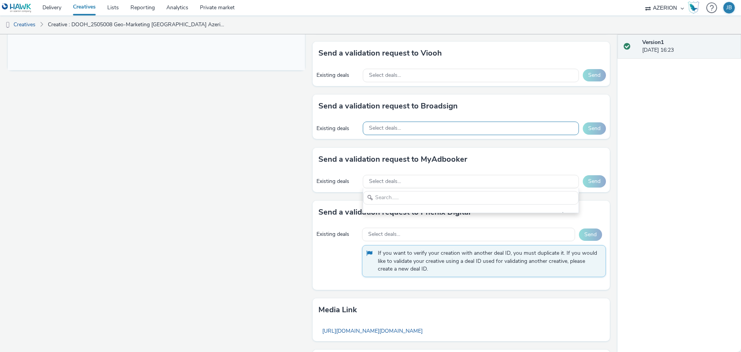
scroll to position [6, 0]
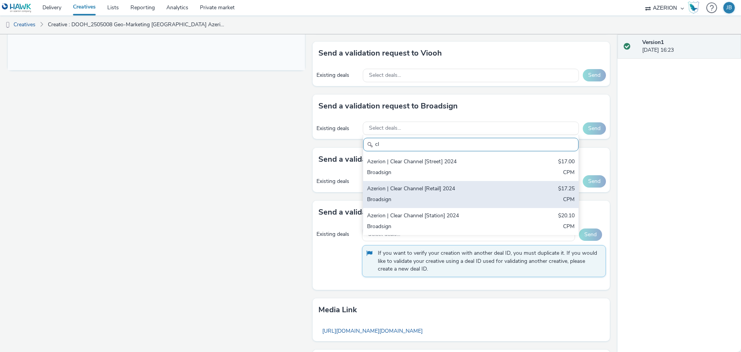
click at [472, 195] on div "Azerion | Clear Channel [Retail] 2024 $17.25 Broadsign CPM" at bounding box center [470, 194] width 215 height 27
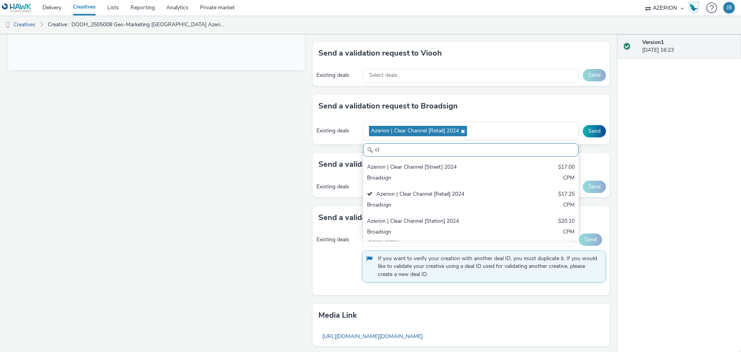
click at [435, 147] on input "cl" at bounding box center [470, 150] width 215 height 14
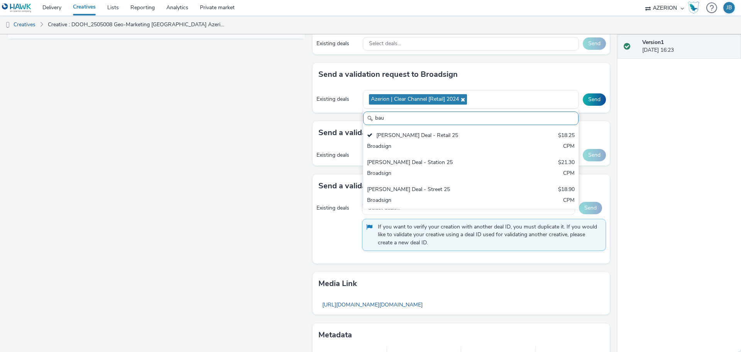
scroll to position [386, 0]
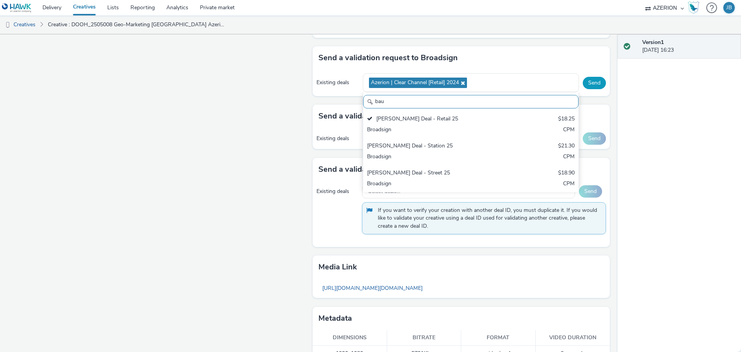
type input "bau"
click at [587, 83] on button "Send" at bounding box center [594, 83] width 23 height 12
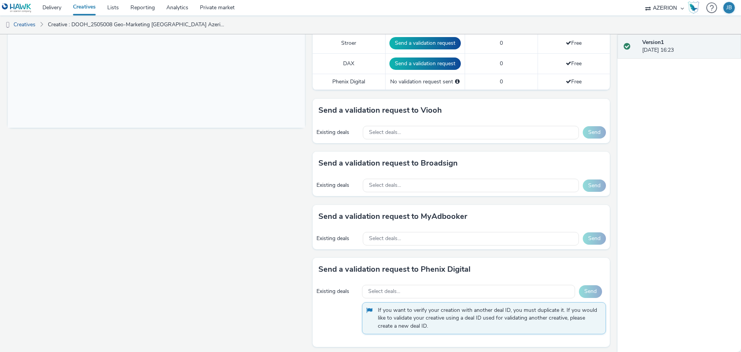
scroll to position [284, 0]
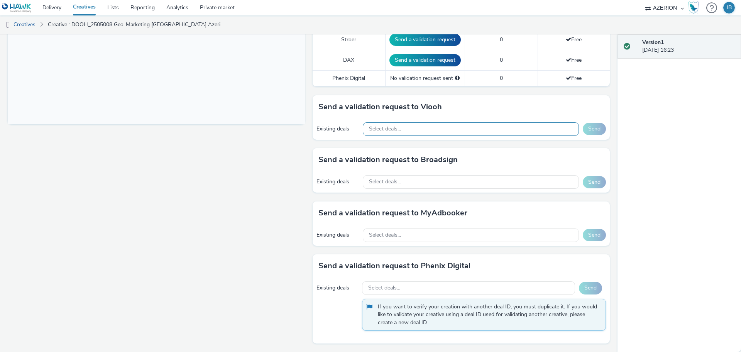
click at [438, 125] on div "Select deals..." at bounding box center [471, 129] width 216 height 14
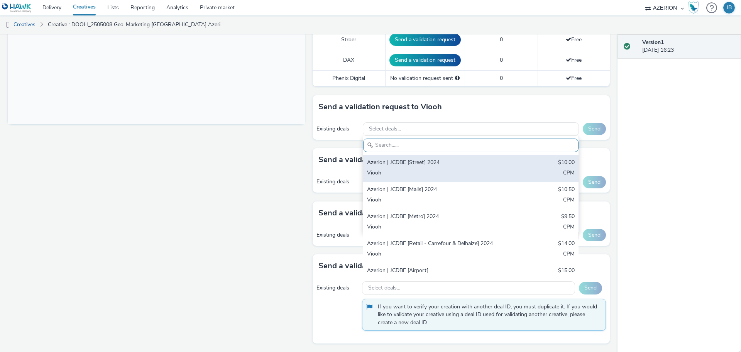
click at [446, 167] on div "Azerion | JCDBE [Street] 2024 $10.00 Viooh CPM" at bounding box center [470, 168] width 215 height 27
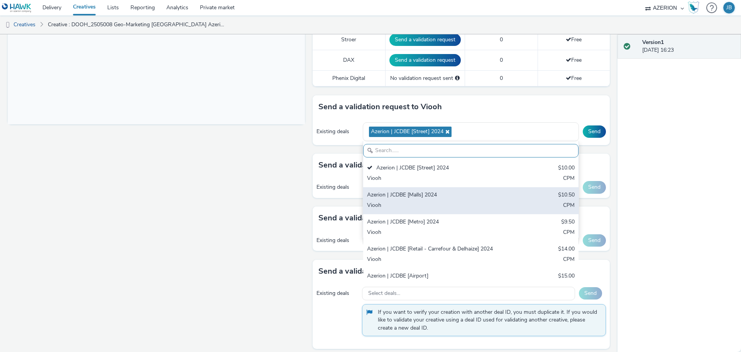
click at [444, 193] on div "Azerion | JCDBE [Malls] 2024" at bounding box center [435, 195] width 137 height 9
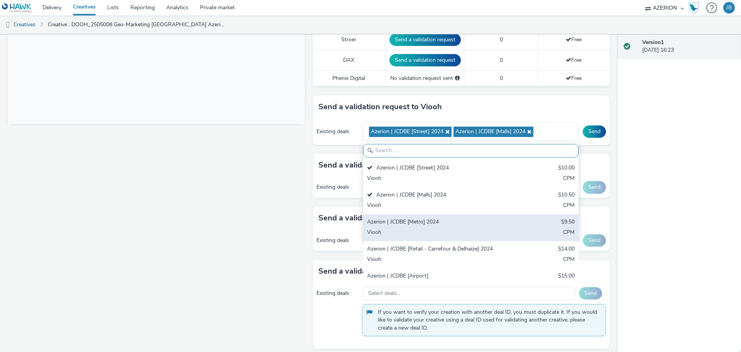
click at [443, 225] on div "Azerion | JCDBE [Metro] 2024" at bounding box center [435, 222] width 137 height 9
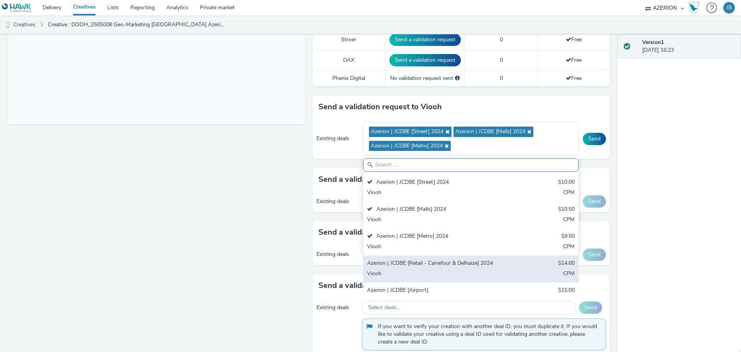
click at [451, 263] on div "Azerion | JCDBE [Retail - Carrefour & Delhaize] 2024" at bounding box center [435, 263] width 137 height 9
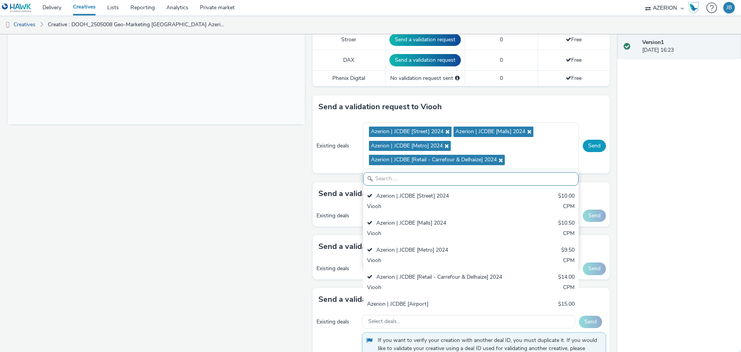
click at [586, 146] on button "Send" at bounding box center [594, 146] width 23 height 12
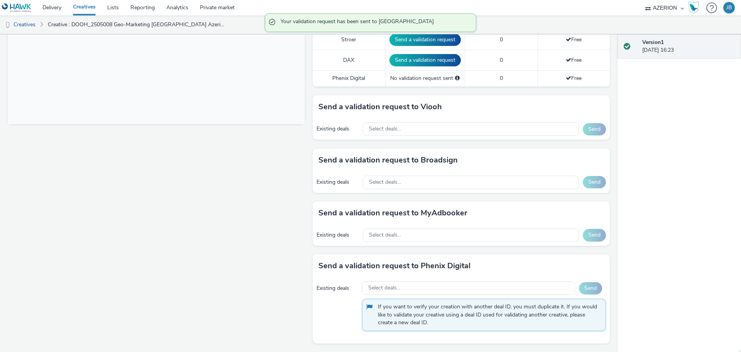
click at [442, 264] on h3 "Send a validation request to Phenix Digital" at bounding box center [394, 266] width 152 height 12
click at [434, 235] on div "Select deals..." at bounding box center [471, 235] width 216 height 14
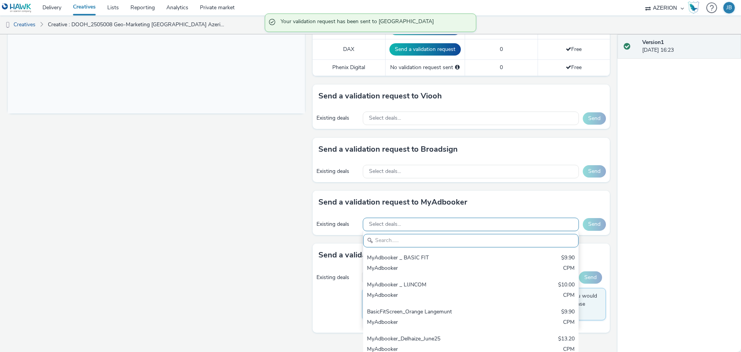
scroll to position [301, 0]
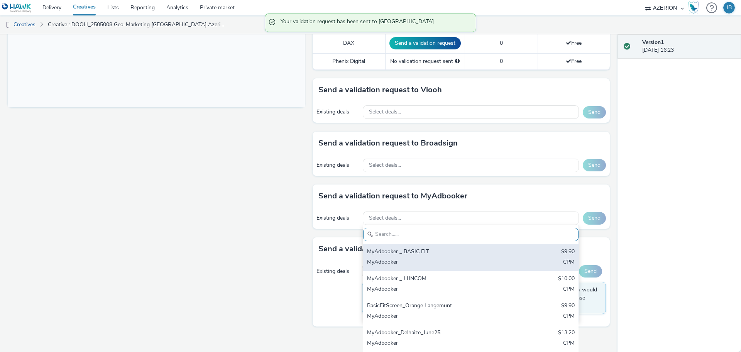
click at [432, 258] on div "MyAdbooker" at bounding box center [435, 262] width 137 height 9
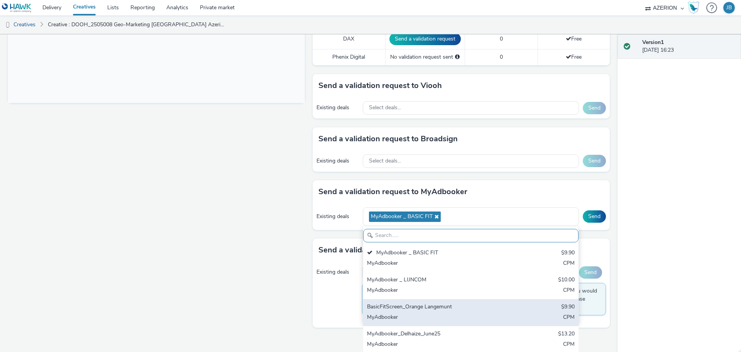
scroll to position [306, 0]
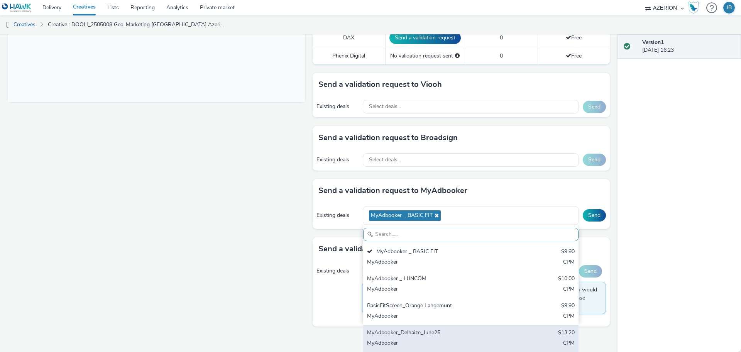
click at [446, 333] on div "MyAdbooker_Delhaize_June25" at bounding box center [435, 333] width 137 height 9
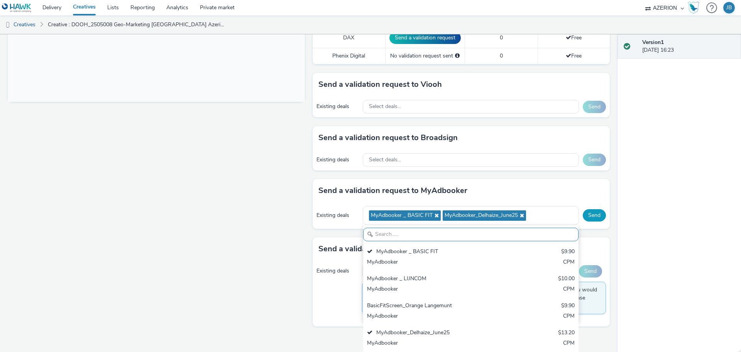
click at [590, 214] on div "Send a validation request to MyAdbooker Existing deals MyAdbooker _ BASIC FIT M…" at bounding box center [461, 204] width 297 height 50
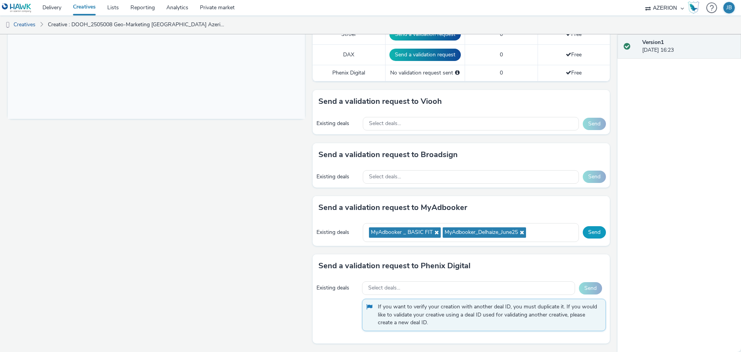
drag, startPoint x: 587, startPoint y: 231, endPoint x: 579, endPoint y: 227, distance: 8.5
click at [587, 230] on button "Send" at bounding box center [594, 232] width 23 height 12
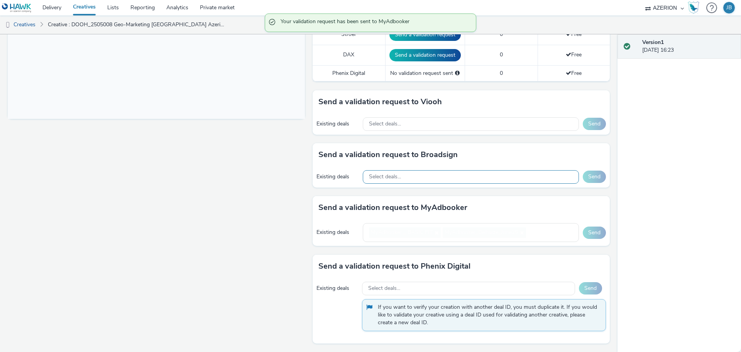
click at [488, 178] on div "Select deals..." at bounding box center [471, 177] width 216 height 14
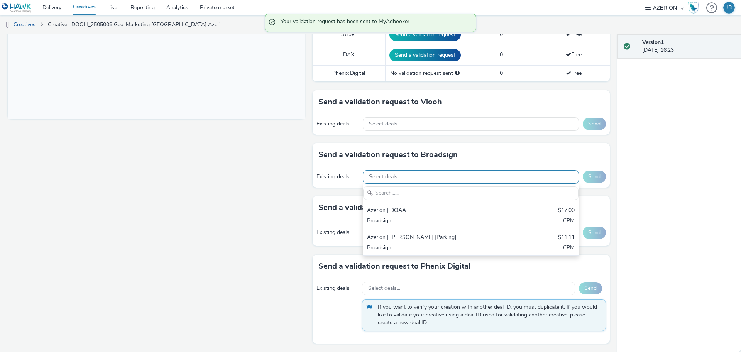
scroll to position [284, 0]
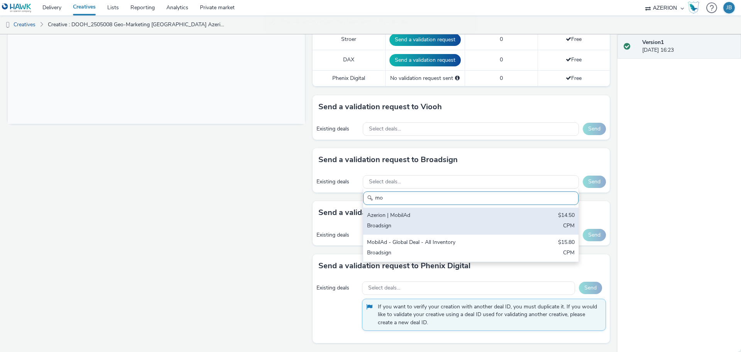
click at [435, 214] on div "Azerion | MobilAd" at bounding box center [435, 215] width 137 height 9
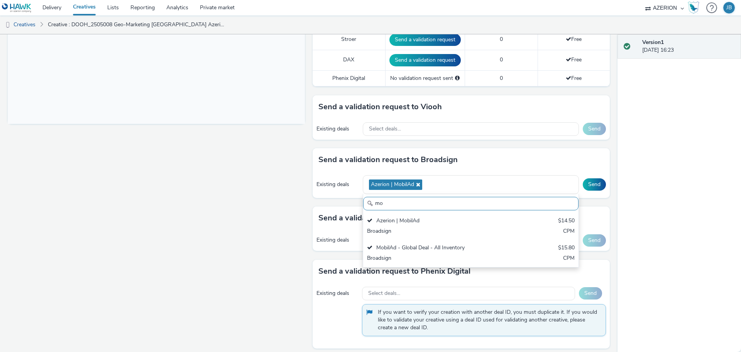
click at [428, 203] on input "mo" at bounding box center [470, 204] width 215 height 14
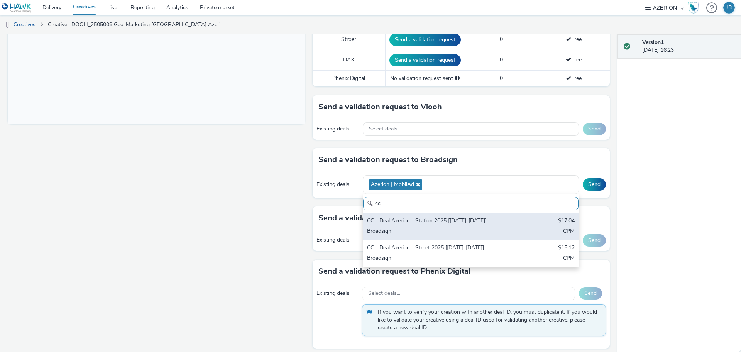
type input "cc"
click at [437, 226] on div "CC - Deal Azerion - Station 2025 [July25-Sept25] $17.04 Broadsign CPM" at bounding box center [470, 226] width 215 height 27
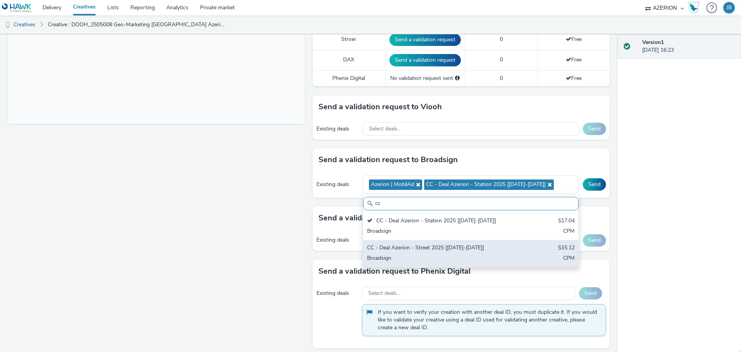
click at [440, 250] on div "CC - Deal Azerion - Street 2025 [[DATE]-[DATE]]" at bounding box center [435, 248] width 137 height 9
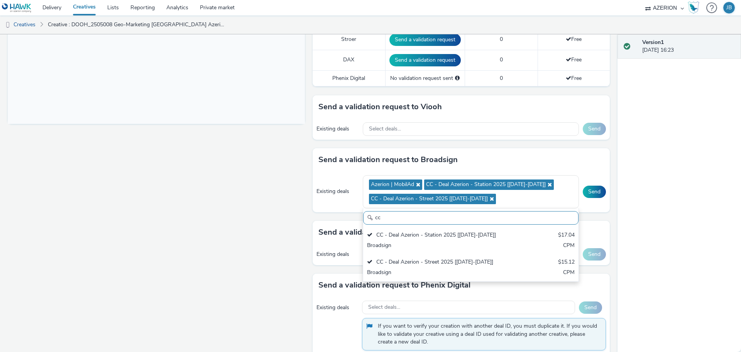
click at [421, 219] on input "cc" at bounding box center [470, 218] width 215 height 14
click at [589, 191] on button "Send" at bounding box center [594, 192] width 23 height 12
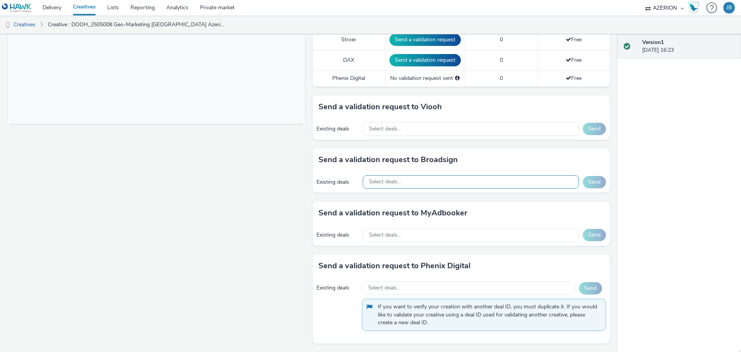
click at [412, 178] on div "Select deals..." at bounding box center [471, 182] width 216 height 14
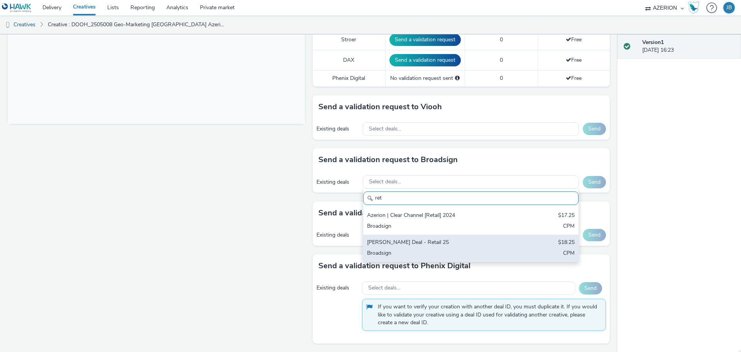
type input "ret"
click at [456, 240] on div "[PERSON_NAME] Deal - Retail 25" at bounding box center [435, 242] width 137 height 9
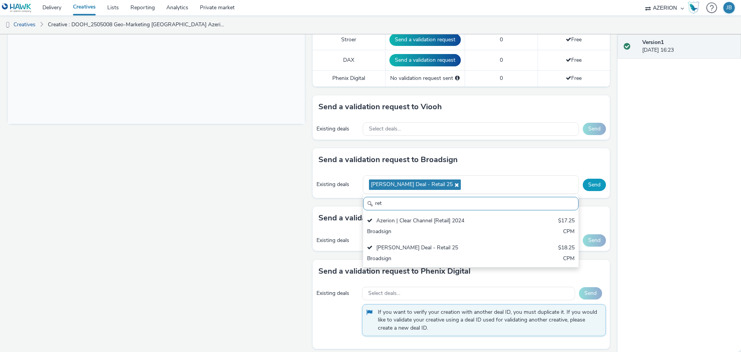
scroll to position [0, 0]
click at [587, 184] on button "Send" at bounding box center [594, 185] width 23 height 12
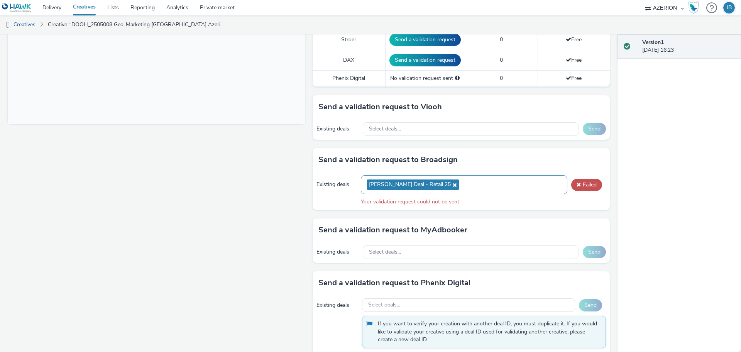
click at [424, 186] on span "[PERSON_NAME] Deal - Retail 25" at bounding box center [413, 184] width 92 height 10
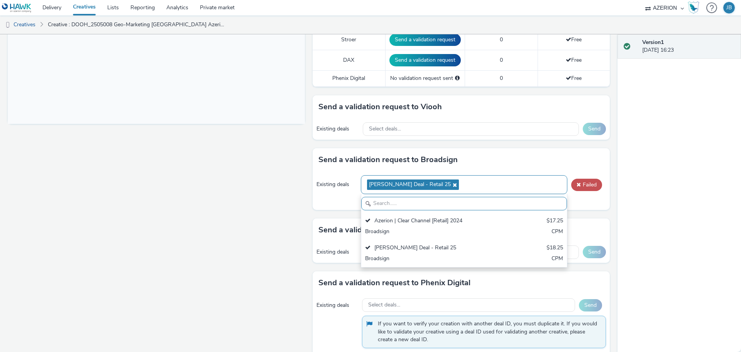
click at [451, 184] on icon at bounding box center [454, 184] width 6 height 5
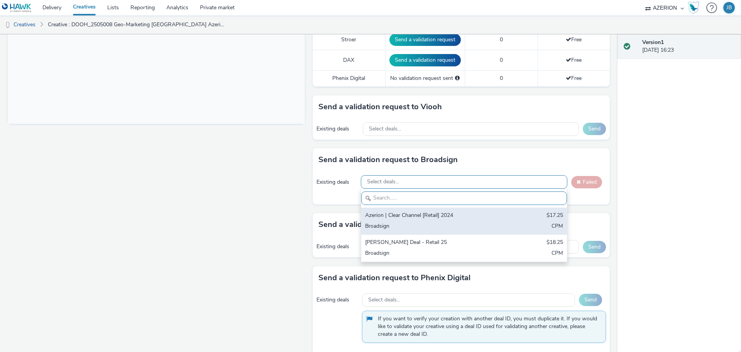
click at [438, 221] on div "Azerion | Clear Channel [Retail] 2024 $17.25 Broadsign CPM" at bounding box center [464, 221] width 206 height 27
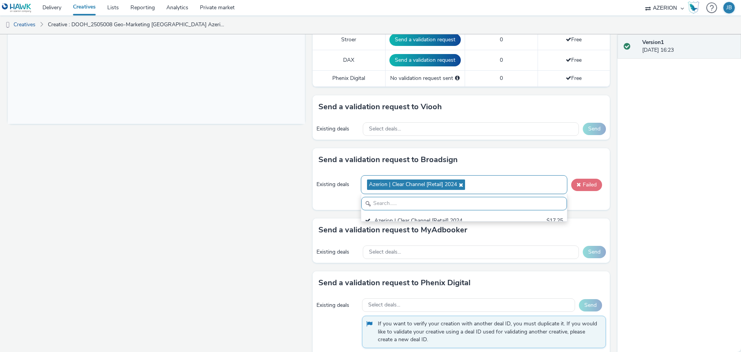
click at [578, 185] on button "Failed" at bounding box center [586, 185] width 31 height 12
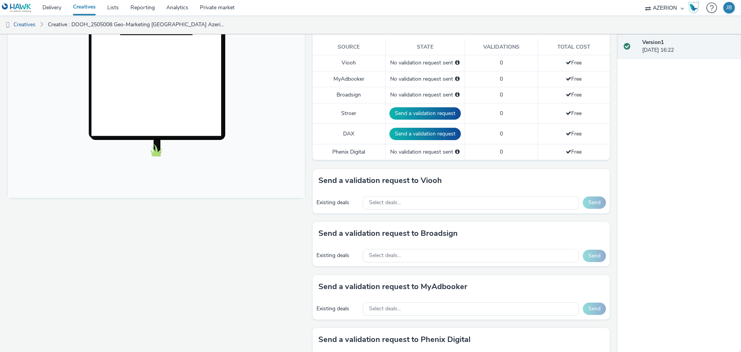
scroll to position [284, 0]
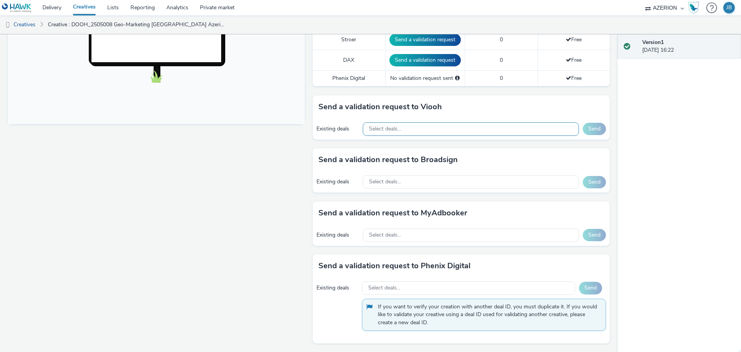
click at [388, 128] on span "Select deals..." at bounding box center [385, 129] width 32 height 7
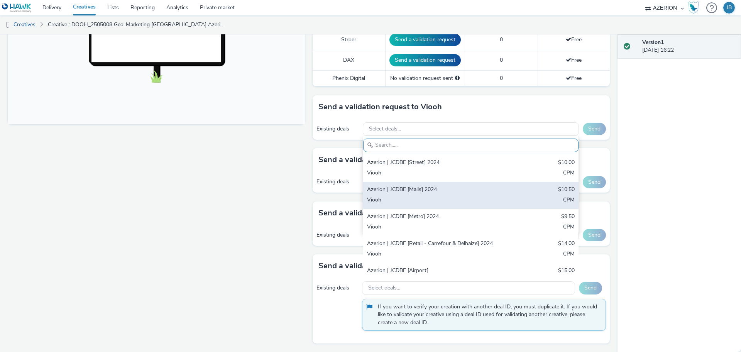
drag, startPoint x: 408, startPoint y: 162, endPoint x: 416, endPoint y: 191, distance: 29.7
click at [409, 164] on div "Azerion | JCDBE [Street] 2024" at bounding box center [435, 163] width 137 height 9
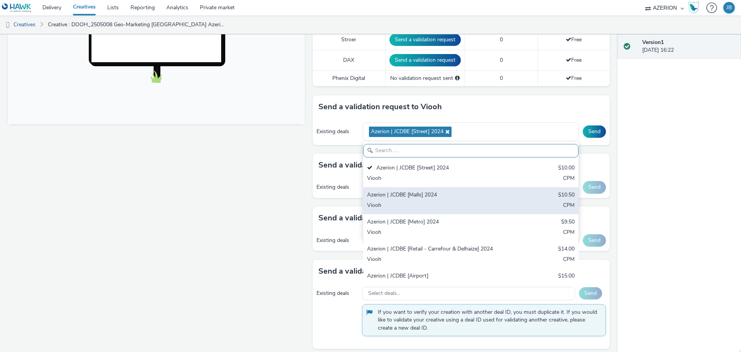
click at [416, 191] on div "Azerion | JCDBE [Malls] 2024" at bounding box center [435, 195] width 137 height 9
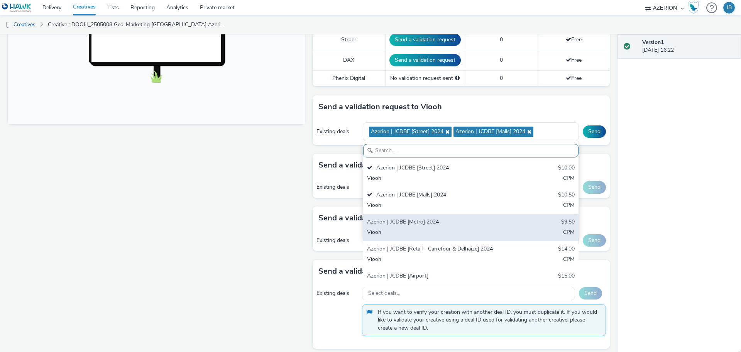
click at [428, 232] on div "Viooh" at bounding box center [435, 232] width 137 height 9
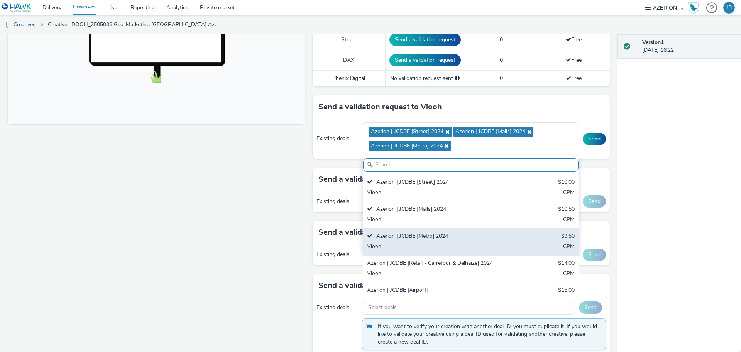
drag, startPoint x: 443, startPoint y: 257, endPoint x: 469, endPoint y: 251, distance: 26.6
click at [448, 256] on div "Azerion | JCDBE [Retail - Carrefour & Delhaize] 2024 $14.00 Viooh CPM" at bounding box center [470, 268] width 215 height 27
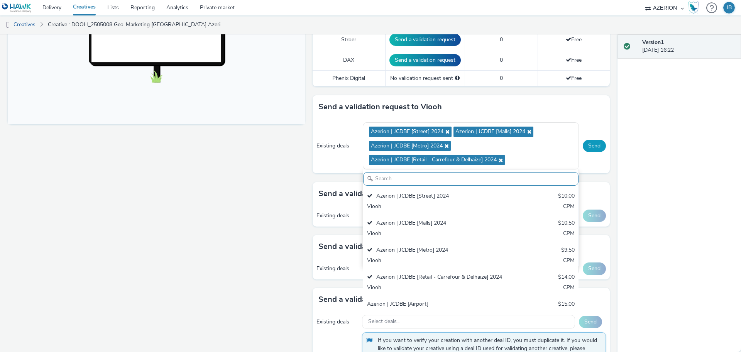
click at [590, 145] on button "Send" at bounding box center [594, 146] width 23 height 12
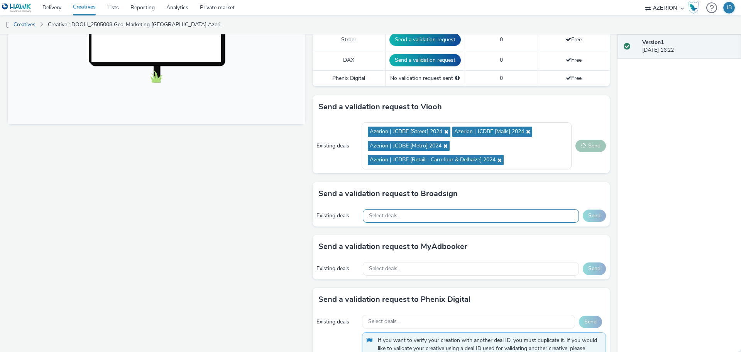
click at [472, 214] on div "Select deals..." at bounding box center [471, 216] width 216 height 14
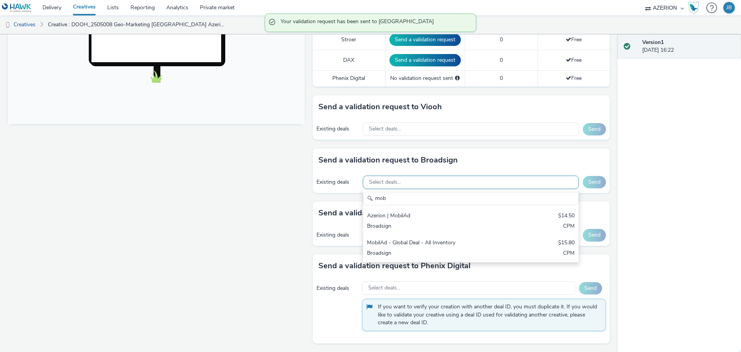
type input "mob"
click at [472, 214] on div "Azerion | MobilAd" at bounding box center [435, 216] width 137 height 9
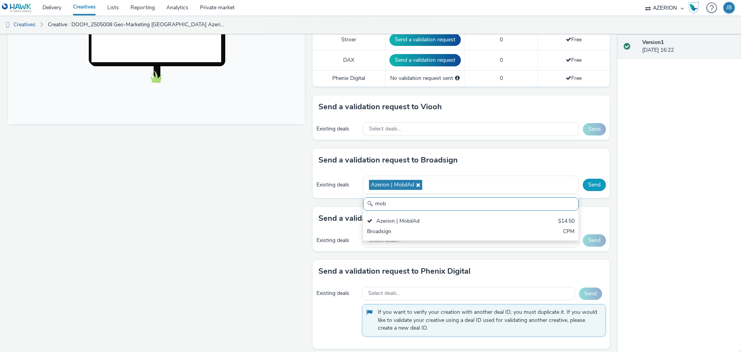
scroll to position [0, 0]
click at [589, 184] on button "Send" at bounding box center [594, 185] width 23 height 12
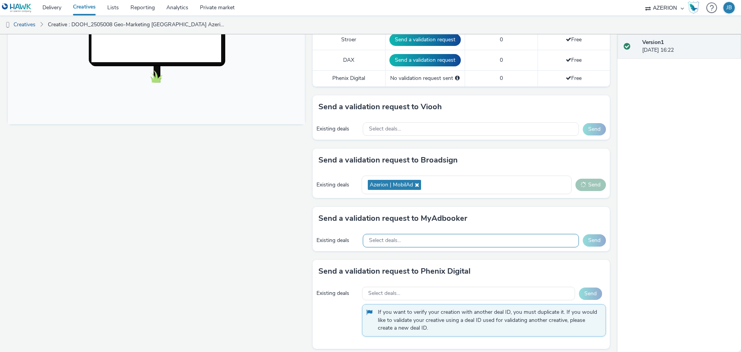
click at [507, 243] on div "Select deals..." at bounding box center [471, 241] width 216 height 14
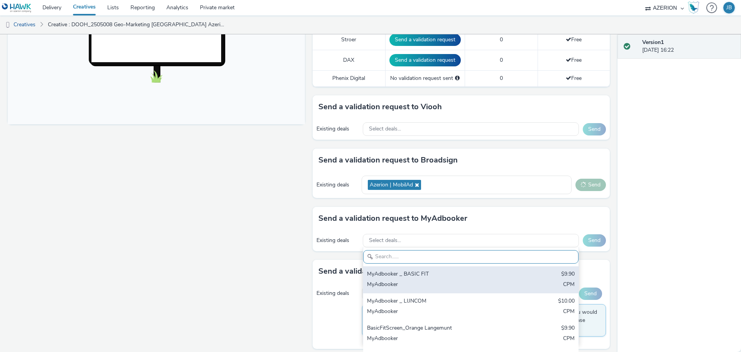
click at [485, 276] on div "MyAdbooker _ BASIC FIT" at bounding box center [435, 274] width 137 height 9
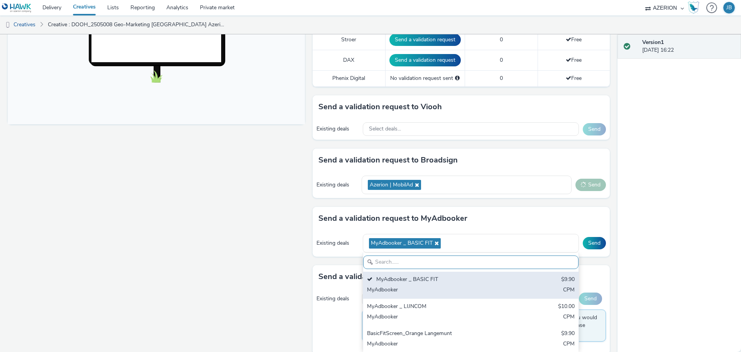
scroll to position [311, 0]
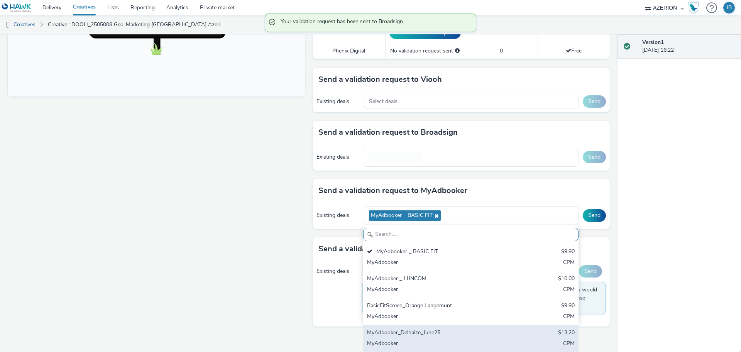
click at [467, 331] on div "MyAdbooker_Delhaize_June25" at bounding box center [435, 333] width 137 height 9
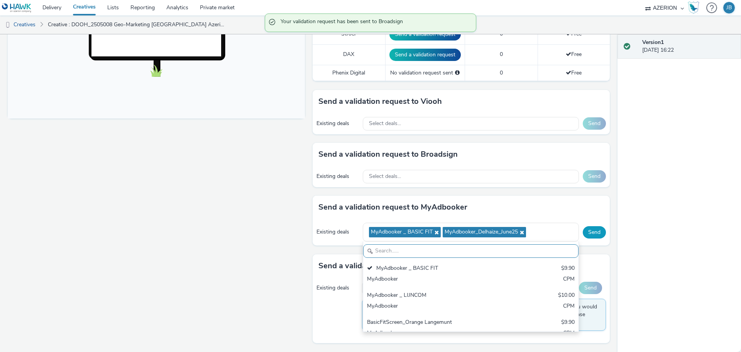
scroll to position [289, 0]
click at [589, 216] on div "Send a validation request to MyAdbooker Existing deals MyAdbooker _ BASIC FIT M…" at bounding box center [461, 221] width 297 height 50
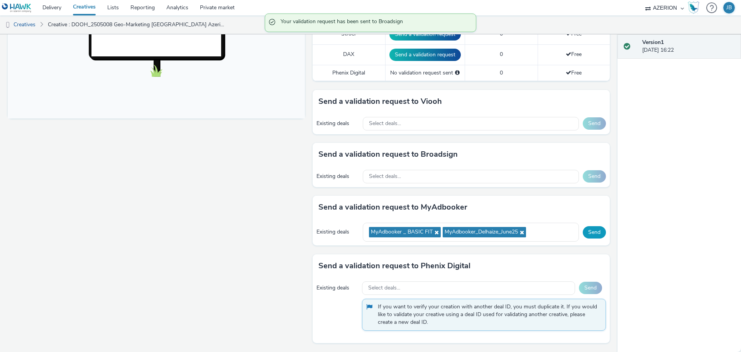
click at [583, 230] on button "Send" at bounding box center [594, 232] width 23 height 12
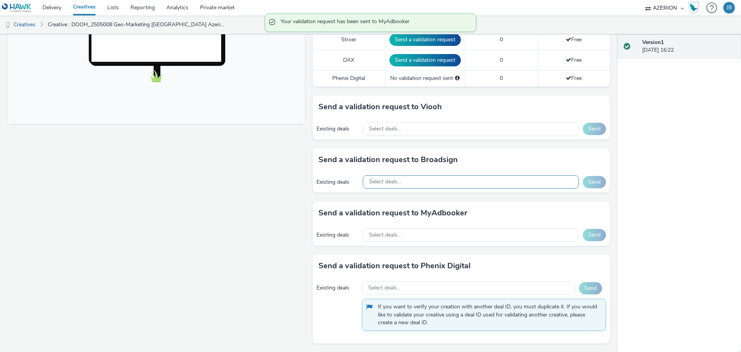
click at [502, 179] on div "Select deals..." at bounding box center [471, 182] width 216 height 14
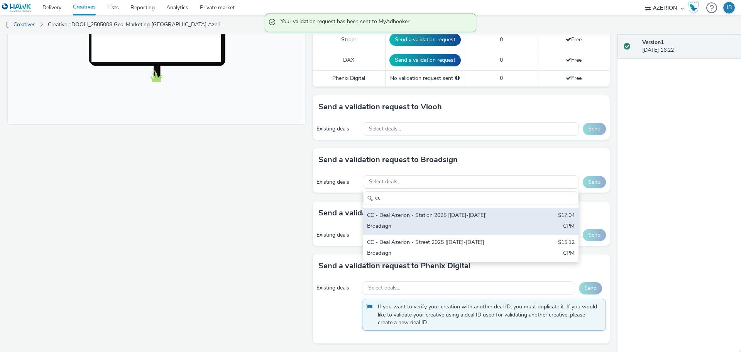
type input "cc"
click at [501, 225] on div "CC - Deal Azerion - Station 2025 [July25-Sept25] $17.04 Broadsign CPM" at bounding box center [470, 221] width 215 height 27
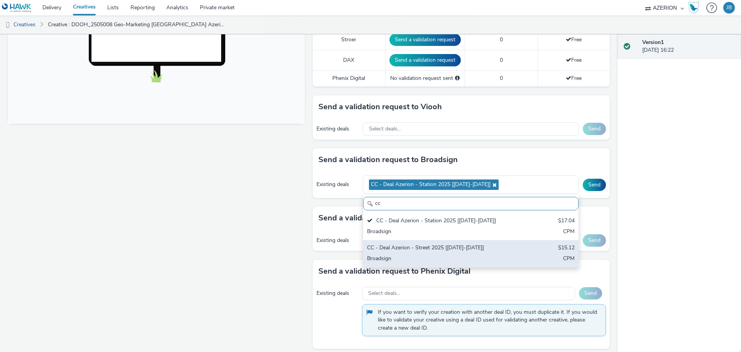
click at [509, 247] on div "CC - Deal Azerion - Street 2025 [July25-Sept25] $15.12 Broadsign CPM" at bounding box center [470, 253] width 215 height 27
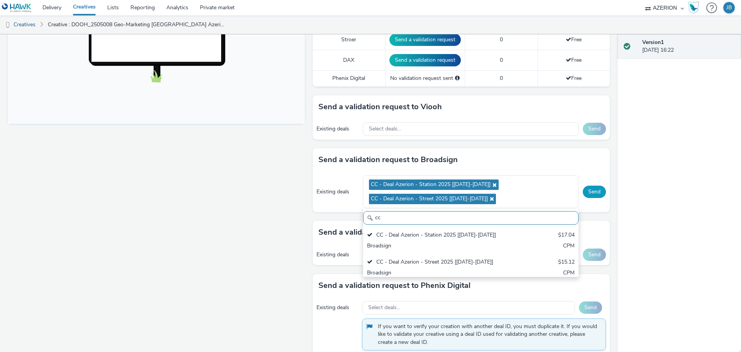
scroll to position [0, 0]
click at [585, 188] on button "Send" at bounding box center [594, 192] width 23 height 12
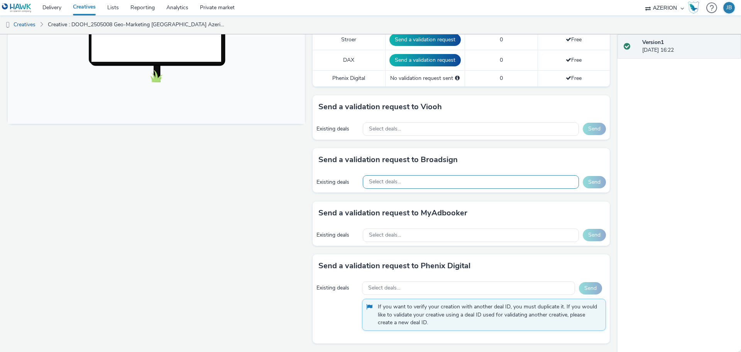
click at [419, 178] on div "Select deals..." at bounding box center [471, 182] width 216 height 14
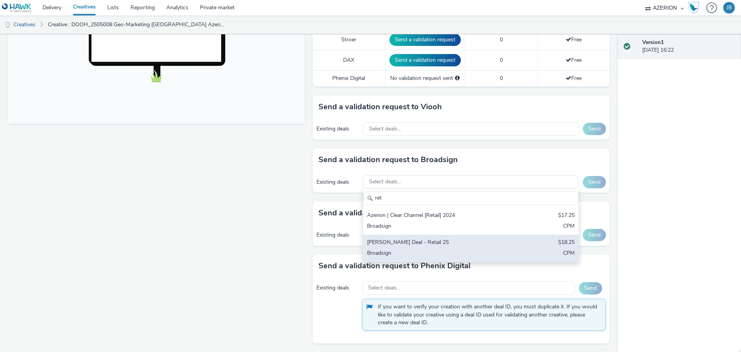
type input "ret"
click at [438, 241] on div "[PERSON_NAME] Deal - Retail 25" at bounding box center [435, 242] width 137 height 9
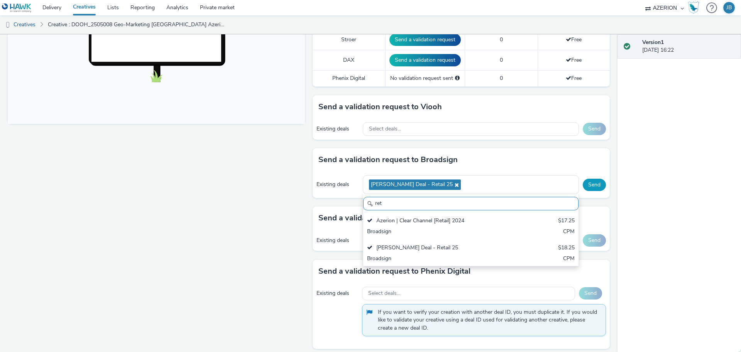
click at [586, 184] on button "Send" at bounding box center [594, 185] width 23 height 12
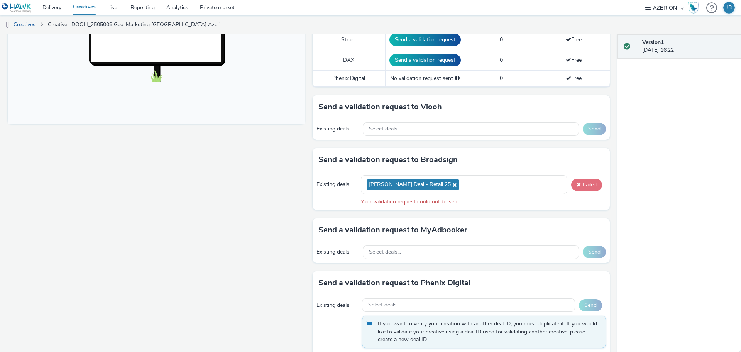
click at [571, 186] on button "Failed" at bounding box center [586, 185] width 31 height 12
